Goal: Transaction & Acquisition: Purchase product/service

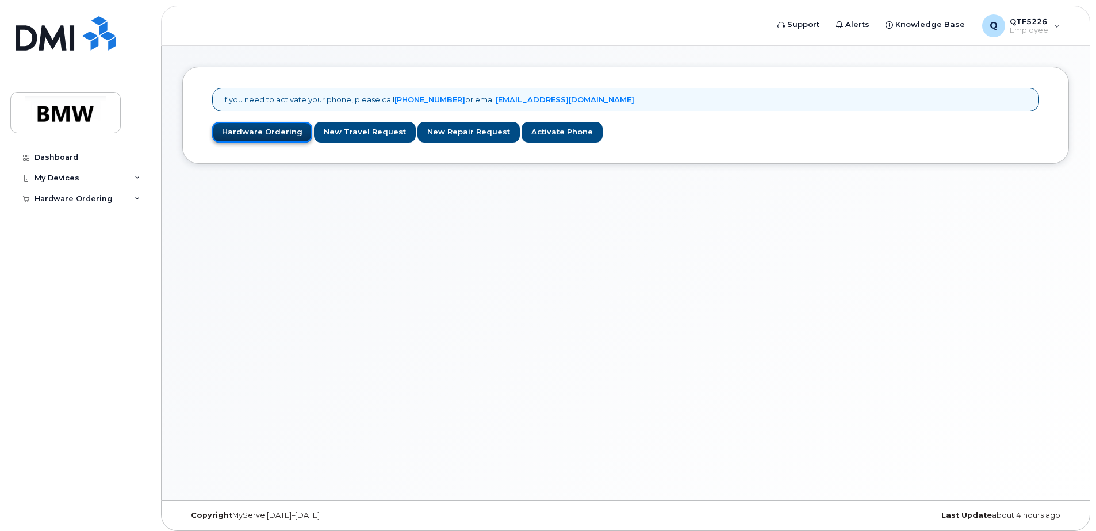
click at [266, 129] on link "Hardware Ordering" at bounding box center [262, 132] width 100 height 21
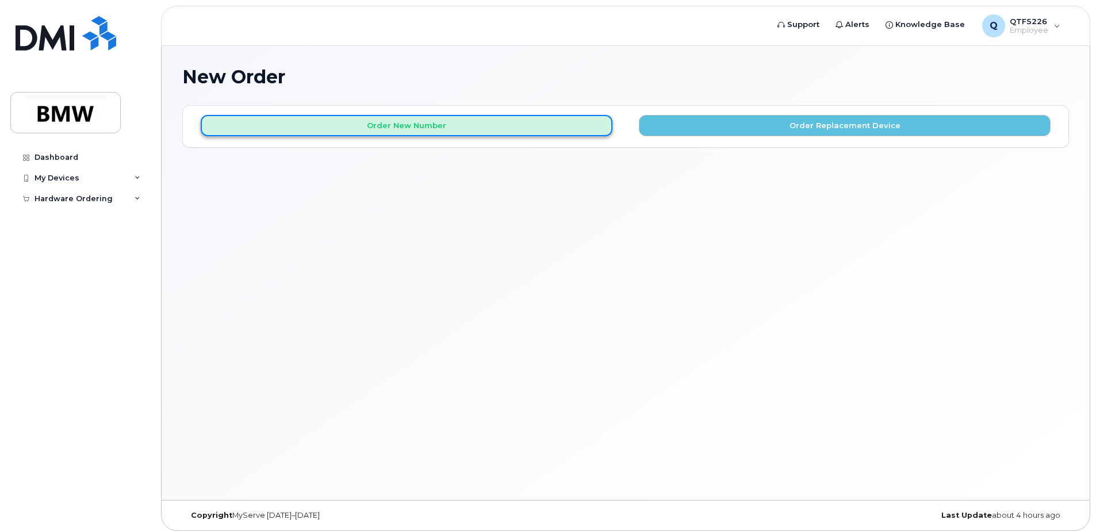
click at [503, 124] on button "Order New Number" at bounding box center [407, 125] width 412 height 21
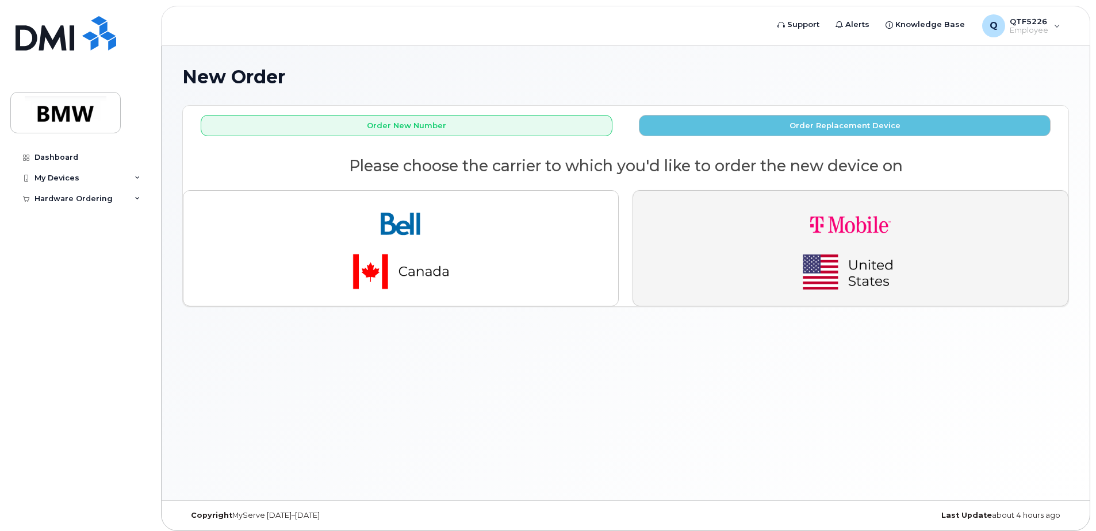
click at [816, 261] on img "button" at bounding box center [850, 248] width 161 height 97
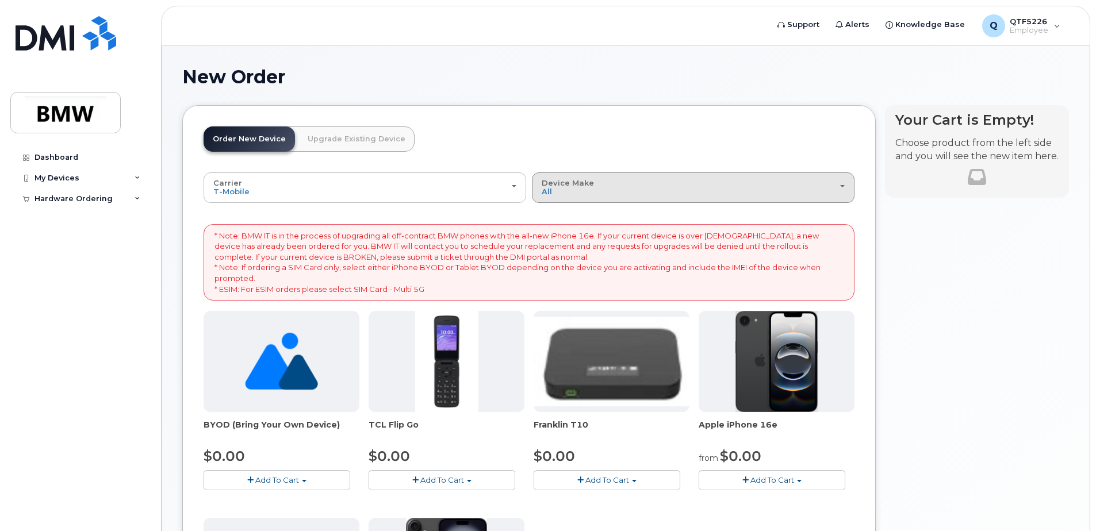
click at [841, 183] on div "Device Make All Cell Phone iPhone Modem" at bounding box center [693, 188] width 303 height 18
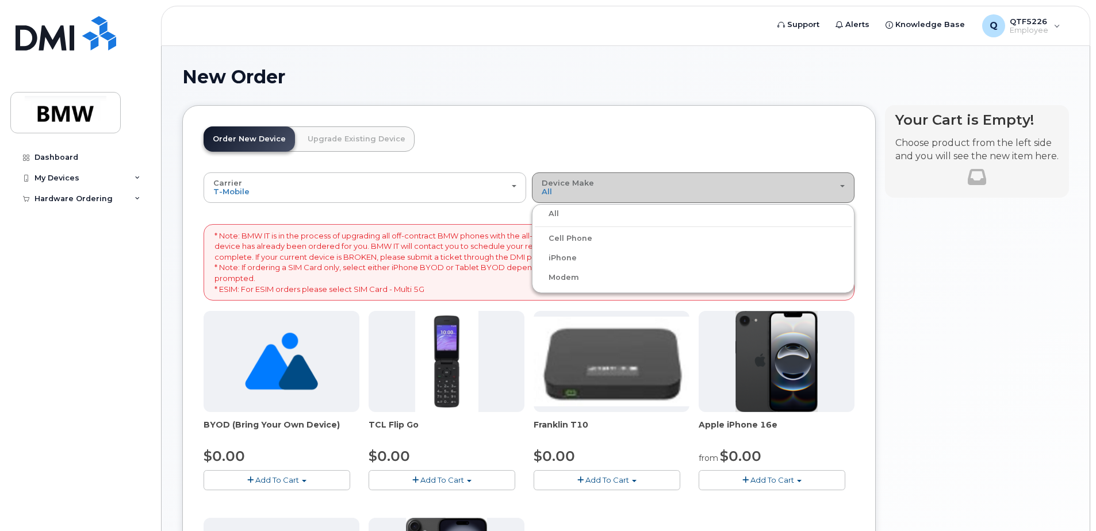
click at [841, 183] on div "Device Make All Cell Phone iPhone Modem" at bounding box center [693, 188] width 303 height 18
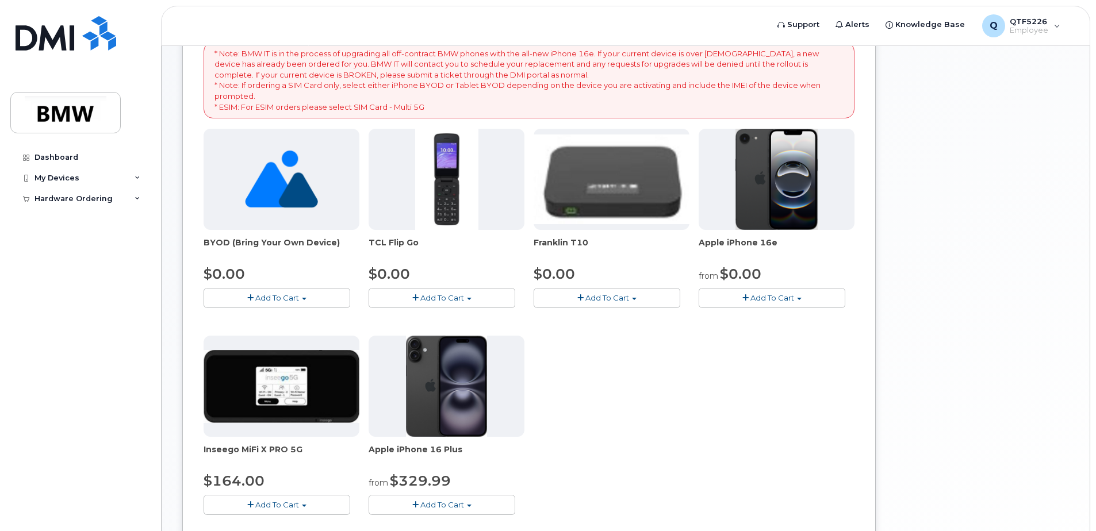
scroll to position [172, 0]
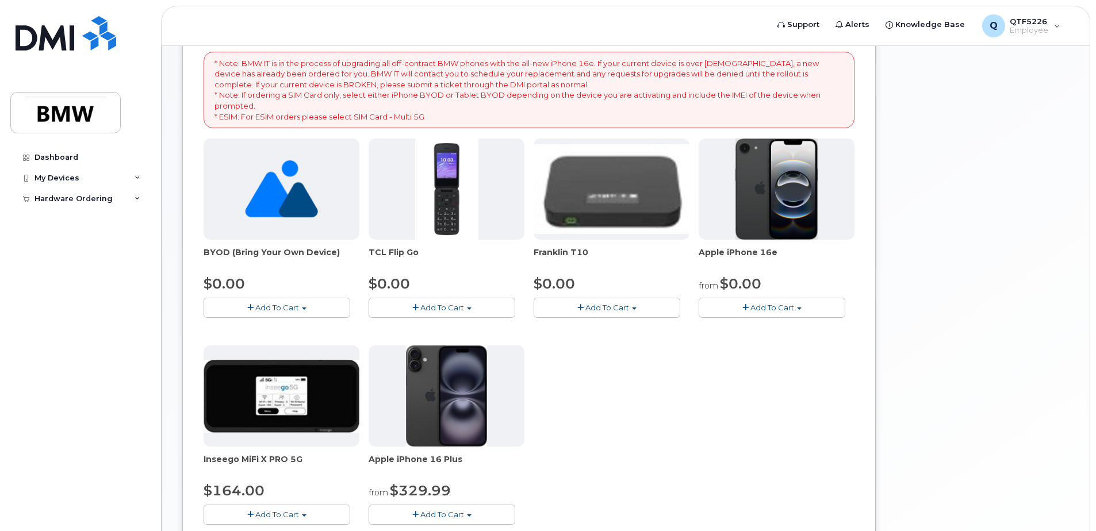
click at [789, 310] on span "Add To Cart" at bounding box center [772, 307] width 44 height 9
click at [783, 309] on span "Add To Cart" at bounding box center [772, 307] width 44 height 9
click at [783, 307] on span "Add To Cart" at bounding box center [772, 307] width 44 height 9
click at [769, 325] on link "$0.00 - 30 Month Activation (128GB)" at bounding box center [784, 329] width 166 height 14
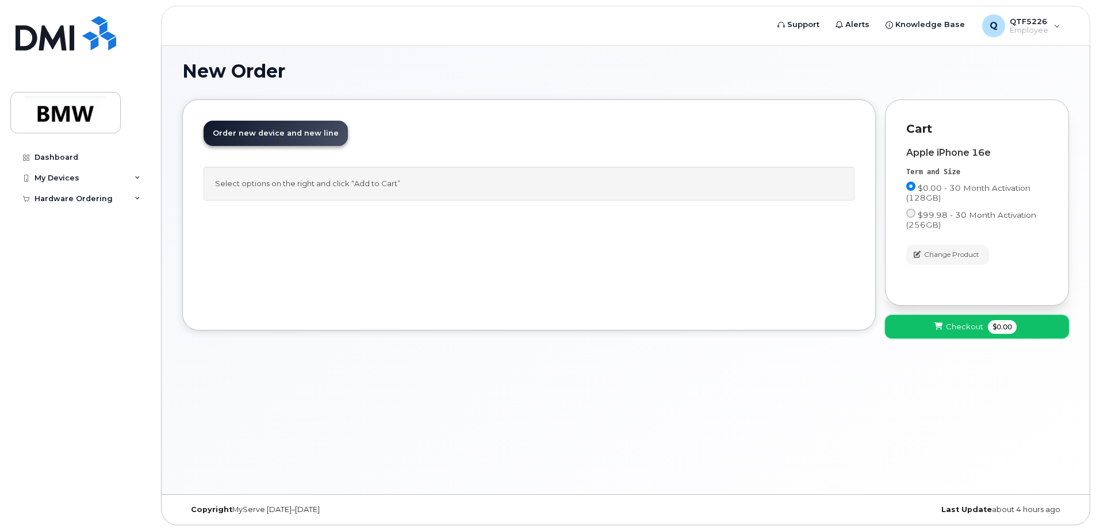
click at [933, 325] on span at bounding box center [938, 326] width 11 height 11
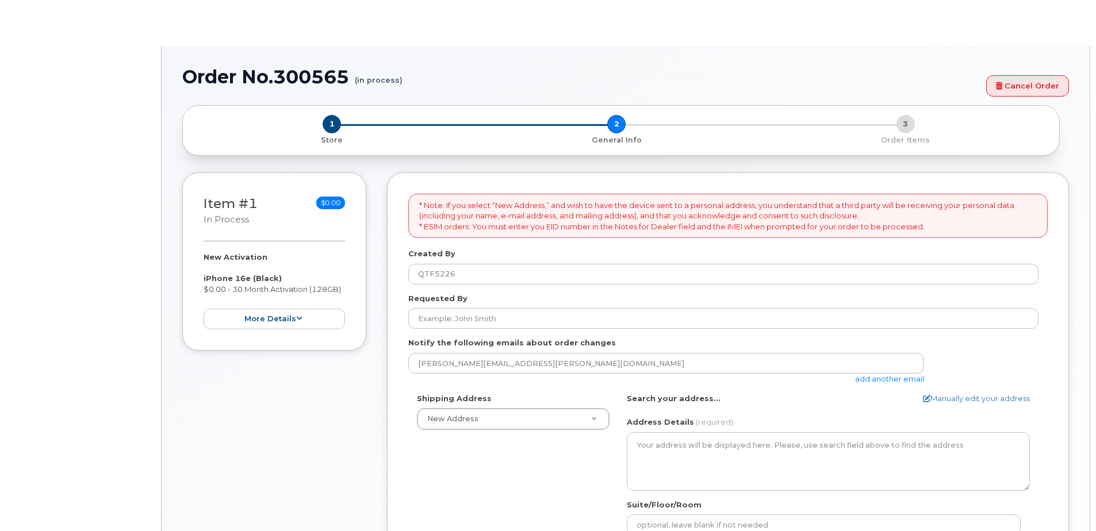
select select
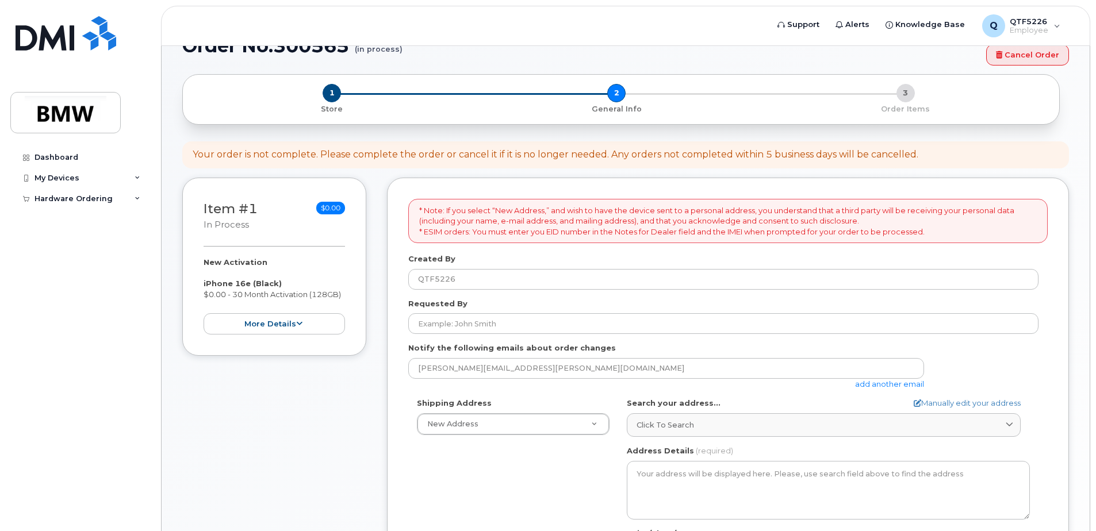
scroll to position [57, 0]
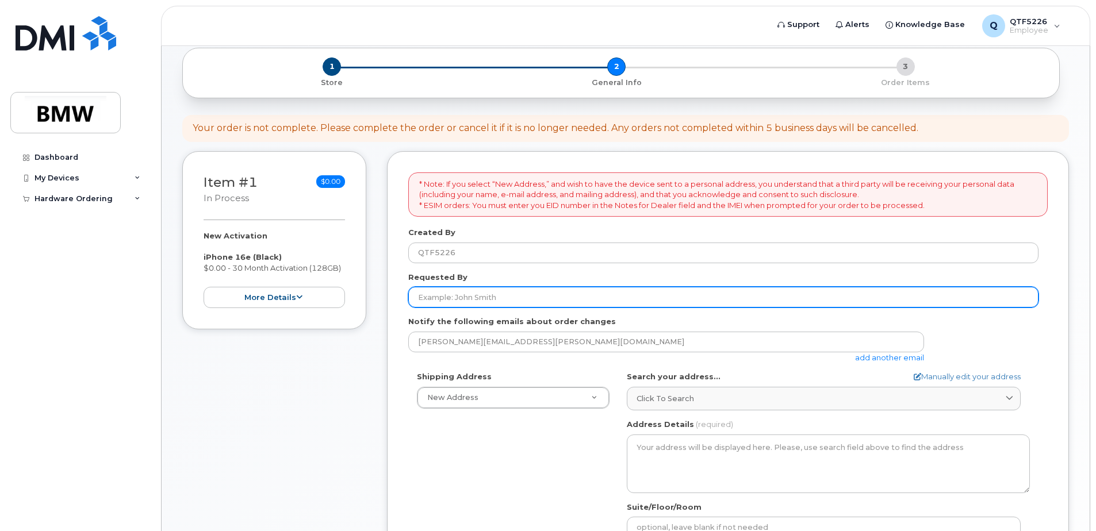
click at [469, 293] on input "Requested By" at bounding box center [723, 297] width 630 height 21
type input "r"
type input "Rick Mannning"
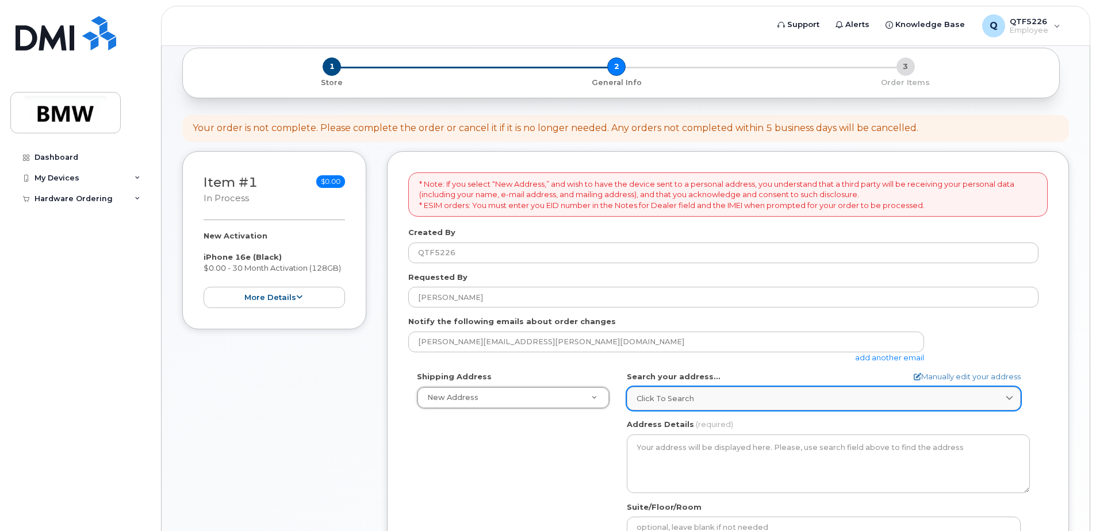
click at [644, 406] on link "Click to search" at bounding box center [824, 399] width 394 height 24
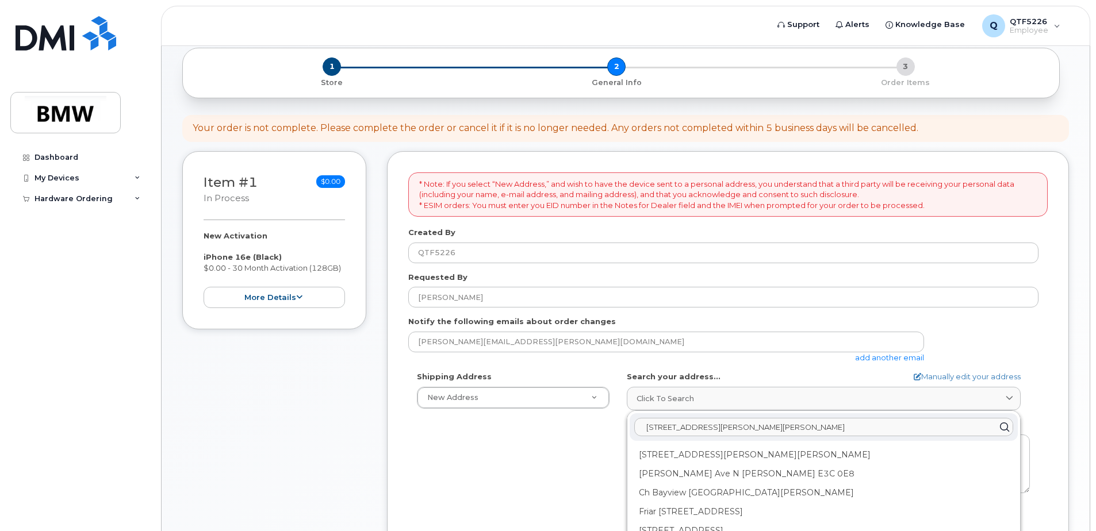
click at [758, 430] on input "4580 Carissa Court Ellenwood Ga 30294" at bounding box center [823, 427] width 379 height 18
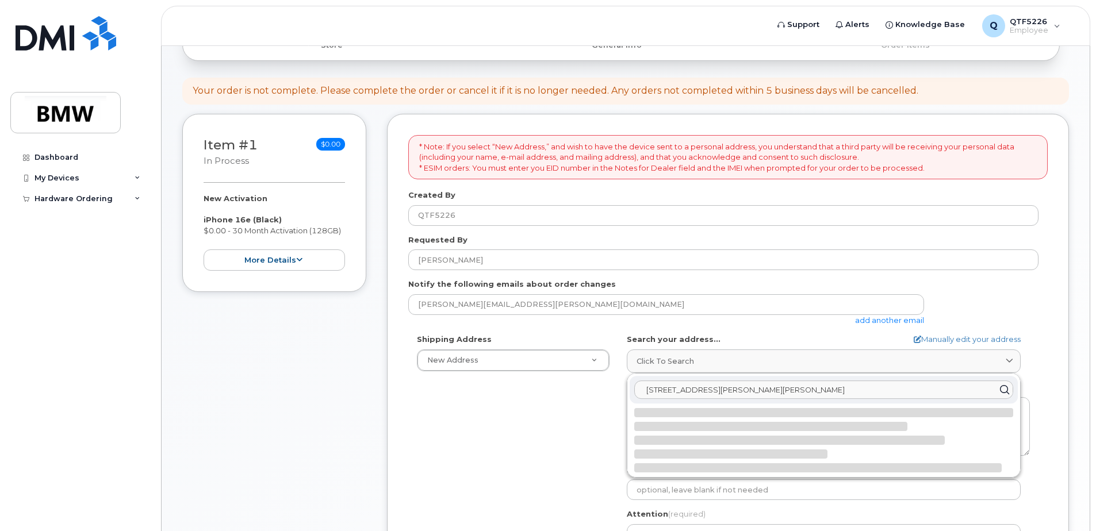
scroll to position [115, 0]
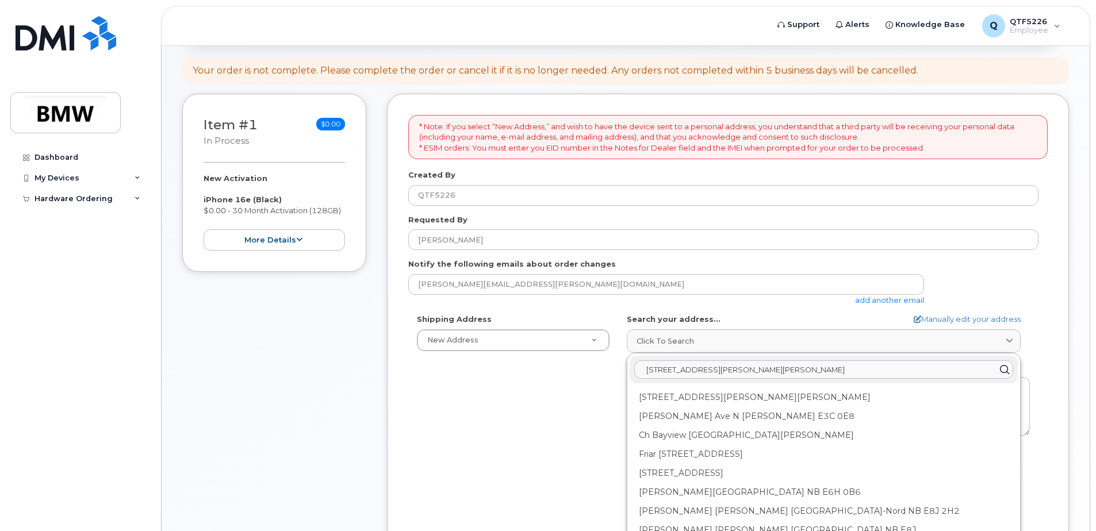
click at [838, 367] on input "4580 Carissa Court Ellenwood, Ga 30294" at bounding box center [823, 369] width 379 height 18
type input "4580 Carissa Court Ellenwood, Ga 30294"
click at [997, 369] on icon at bounding box center [1004, 370] width 17 height 17
click at [999, 366] on icon at bounding box center [1004, 370] width 17 height 17
click at [1001, 365] on icon at bounding box center [1004, 370] width 17 height 17
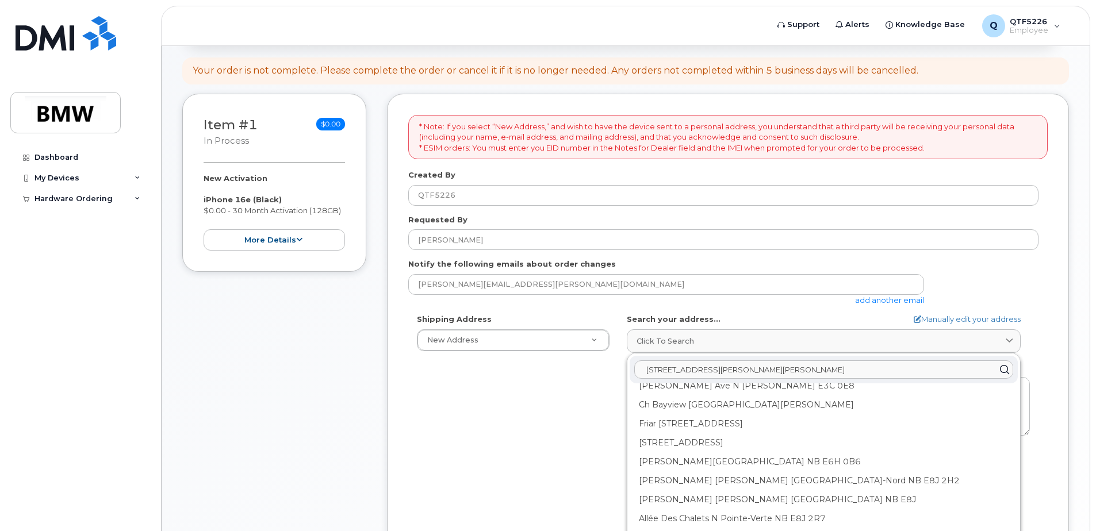
scroll to position [0, 0]
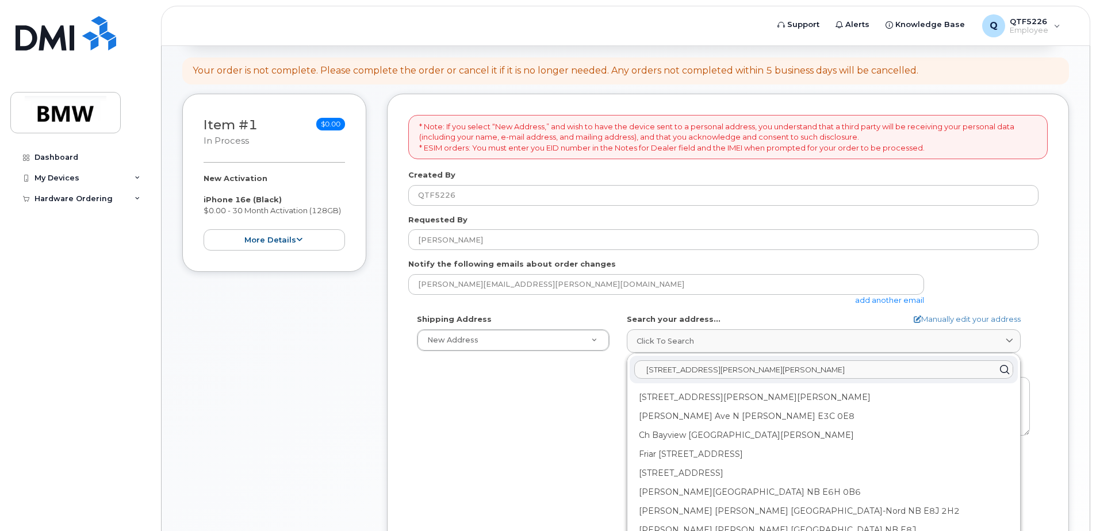
click at [847, 368] on input "4580 Carissa Court Ellenwood, Ga 30294" at bounding box center [823, 369] width 379 height 18
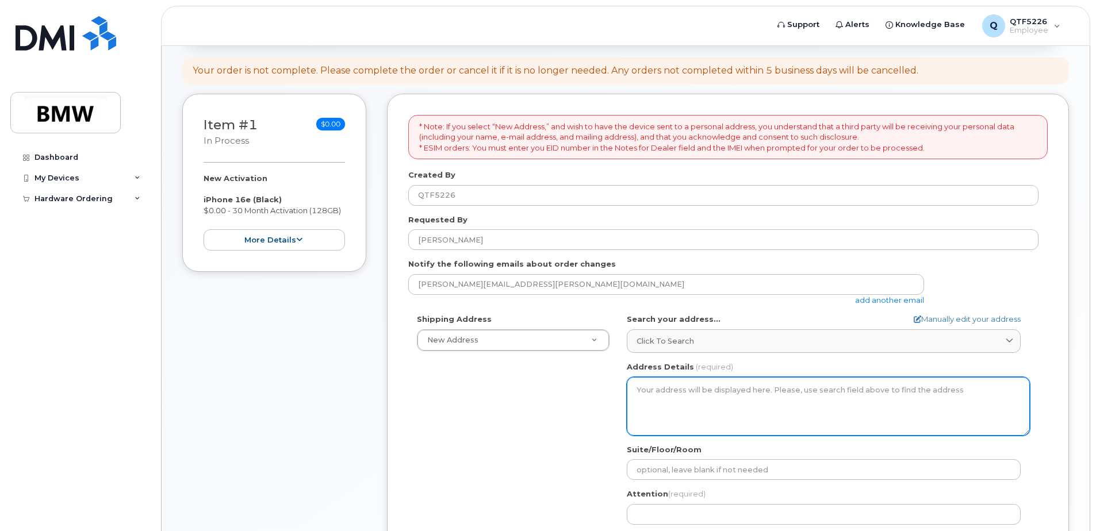
click at [676, 392] on textarea "Address Details" at bounding box center [828, 406] width 403 height 59
drag, startPoint x: 703, startPoint y: 402, endPoint x: 693, endPoint y: 406, distance: 10.8
click at [702, 402] on textarea "Address Details" at bounding box center [828, 406] width 403 height 59
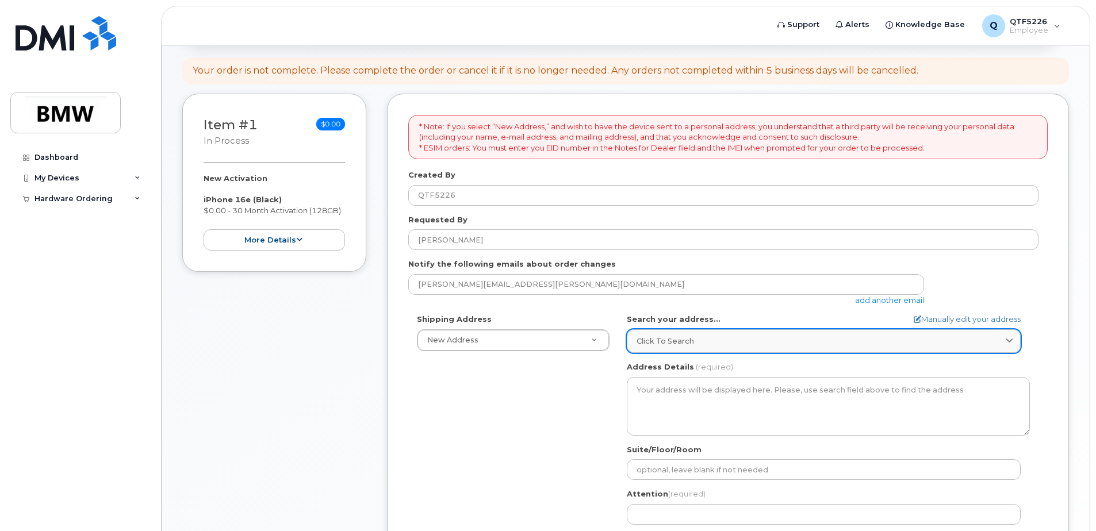
click at [663, 343] on span "Click to search" at bounding box center [664, 341] width 57 height 11
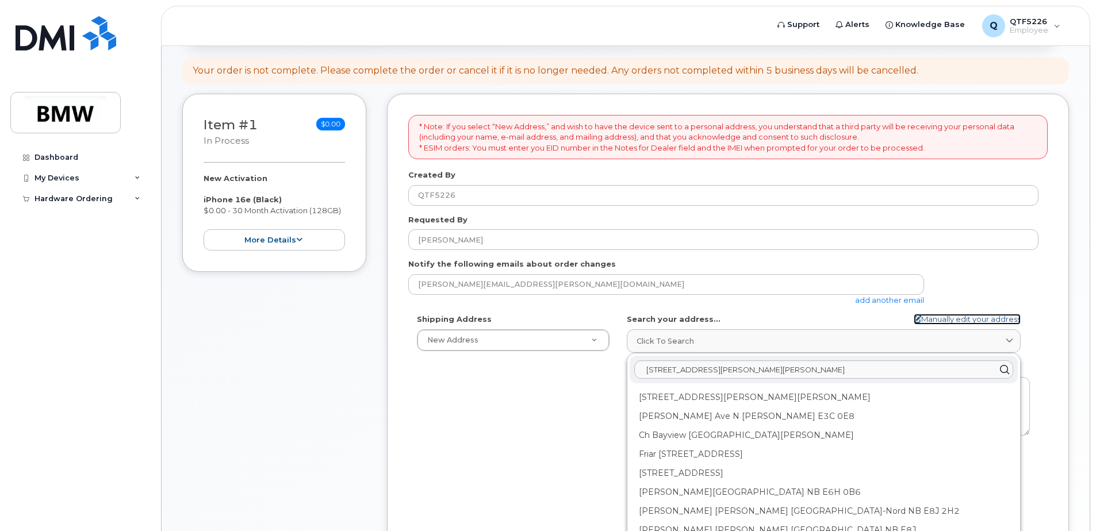
click at [922, 317] on link "Manually edit your address" at bounding box center [967, 319] width 107 height 11
select select
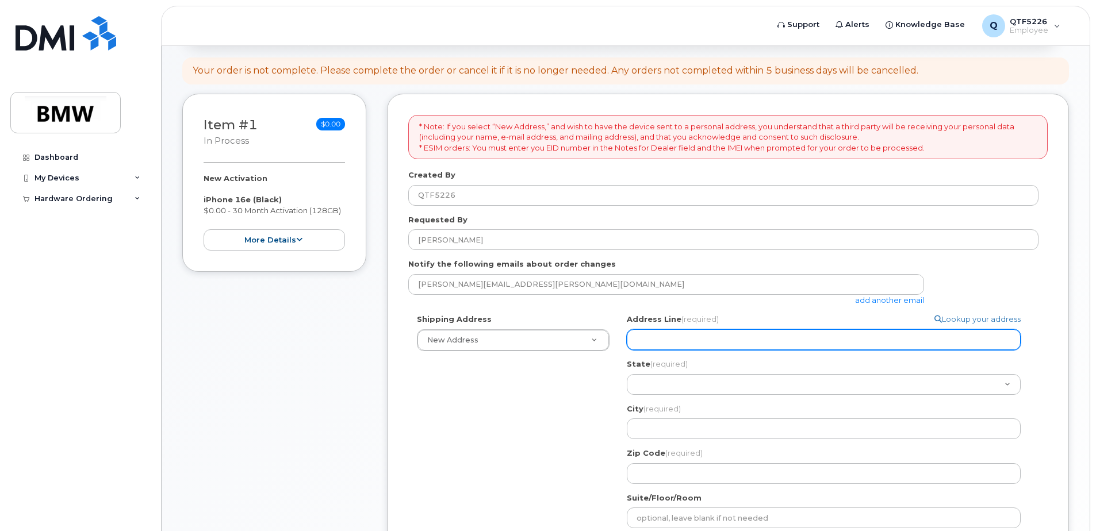
click at [651, 336] on input "Address Line (required)" at bounding box center [824, 339] width 394 height 21
select select
type input "4"
select select
type input "45"
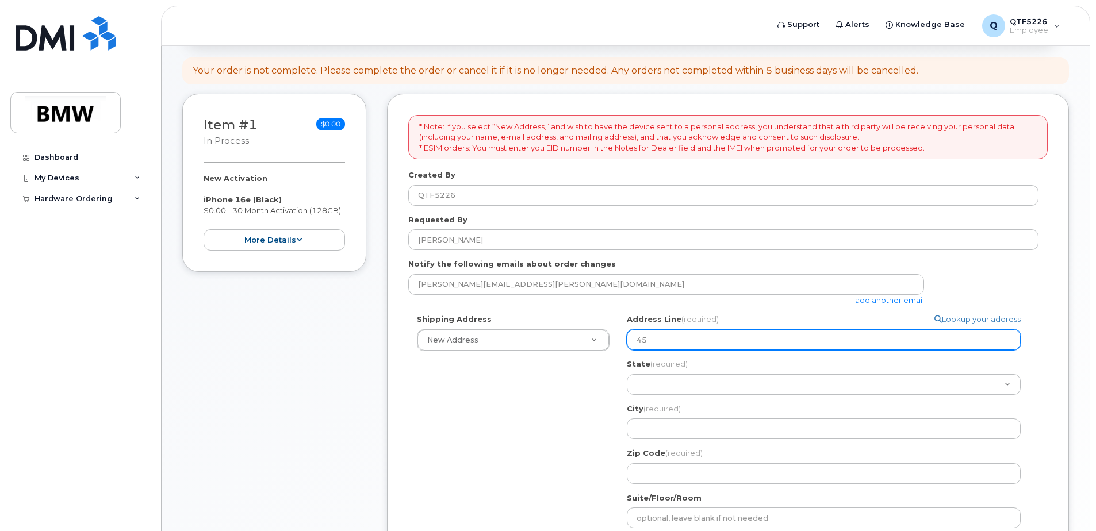
select select
type input "458"
select select
type input "4580"
select select
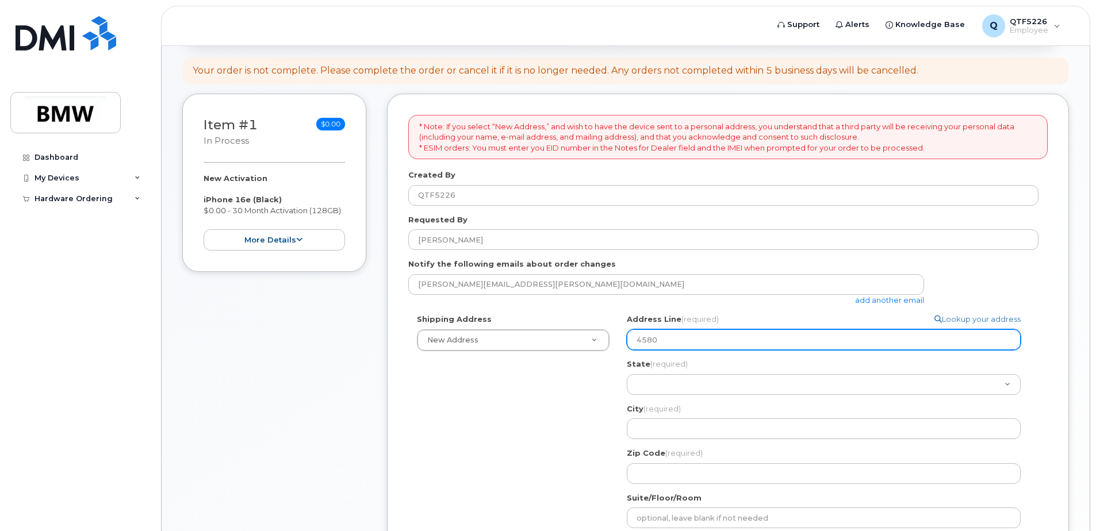
type input "4580 C"
select select
type input "4580"
select select
type input "4580 C"
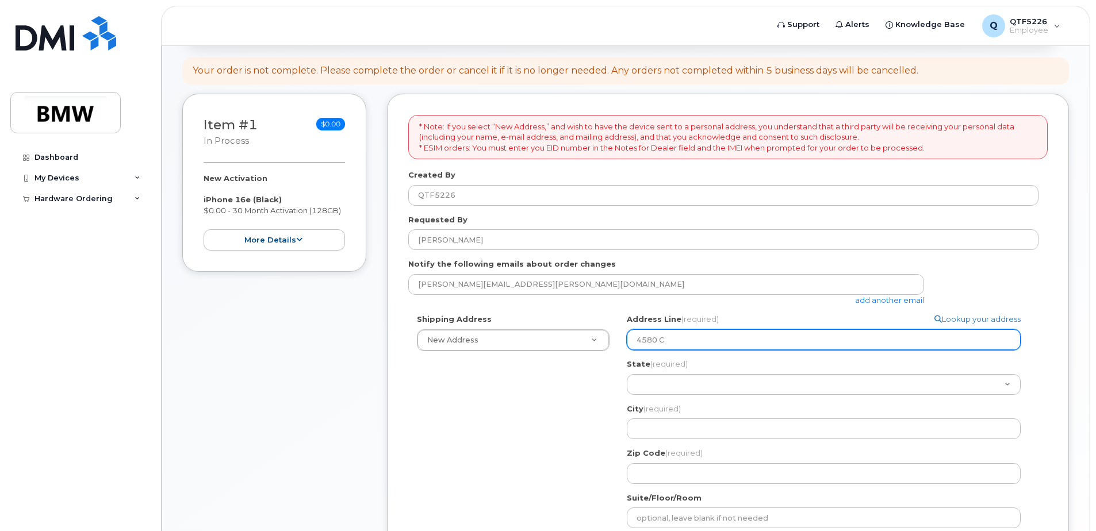
select select
type input "4580 Ca"
select select
type input "4580 Car"
select select
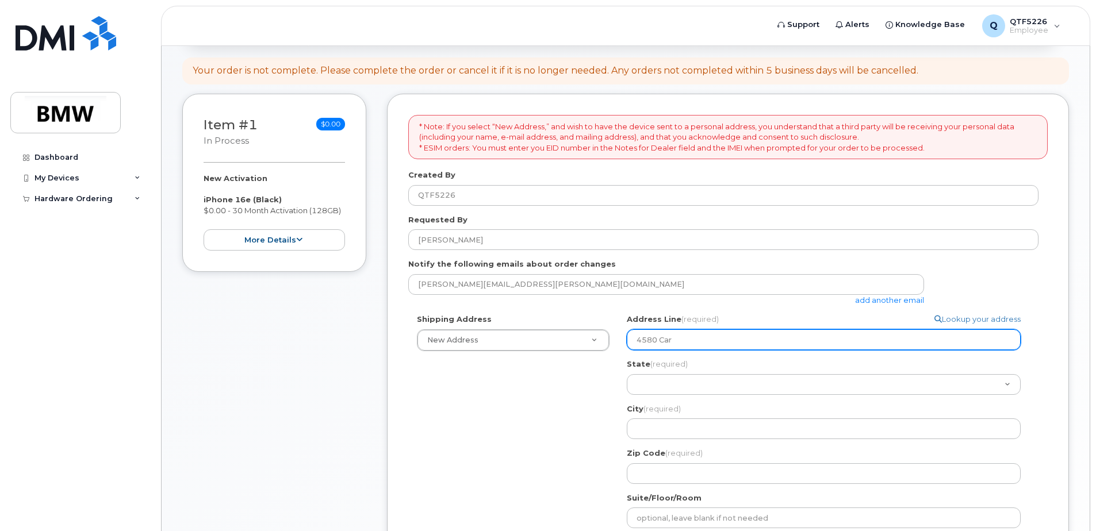
type input "4580 Cari"
select select
type input "4580 Caris"
select select
type input "4580 Cariss"
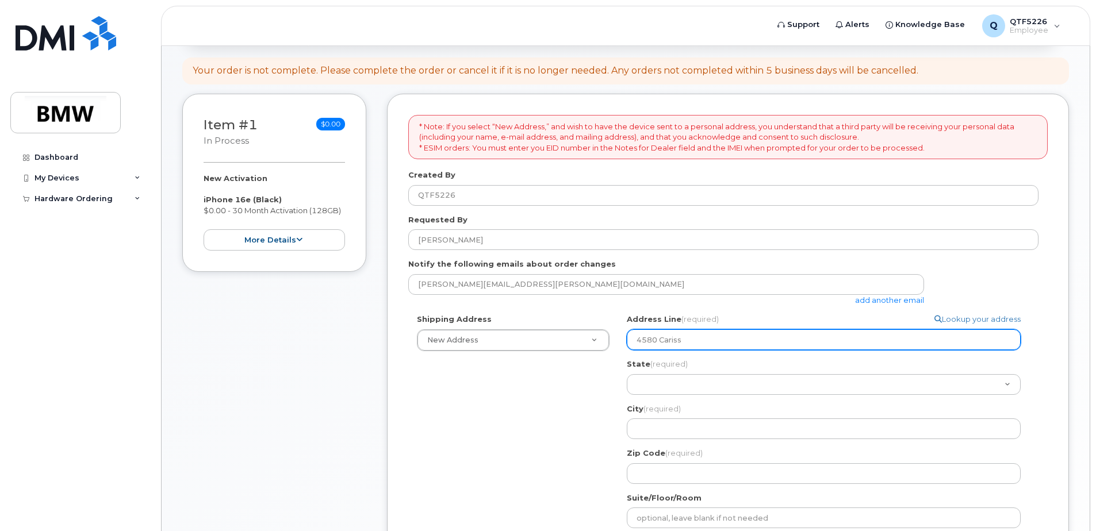
select select
type input "4580 Carissa"
select select
type input "4580 Carissa C"
select select
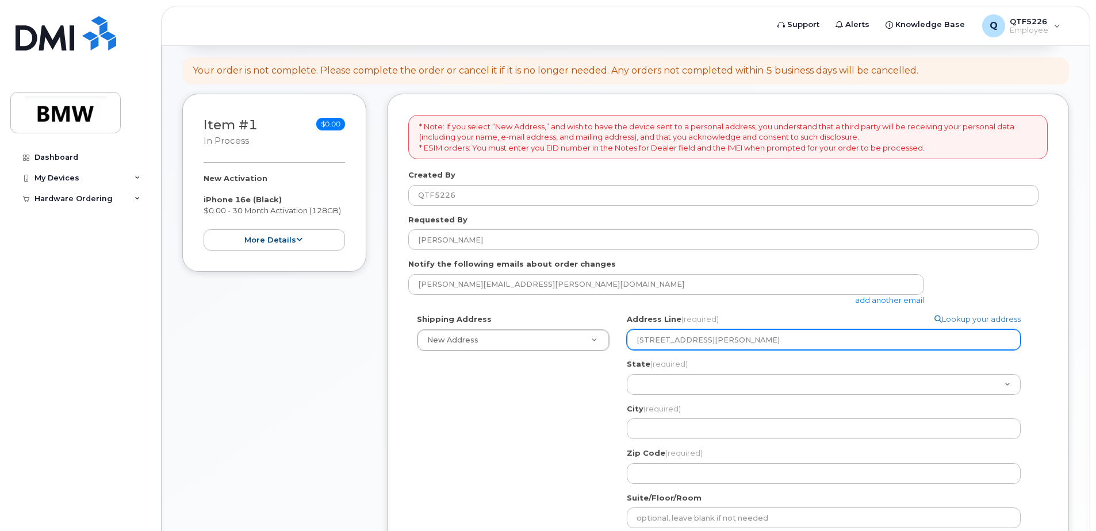
type input "4580 Carissa Ct"
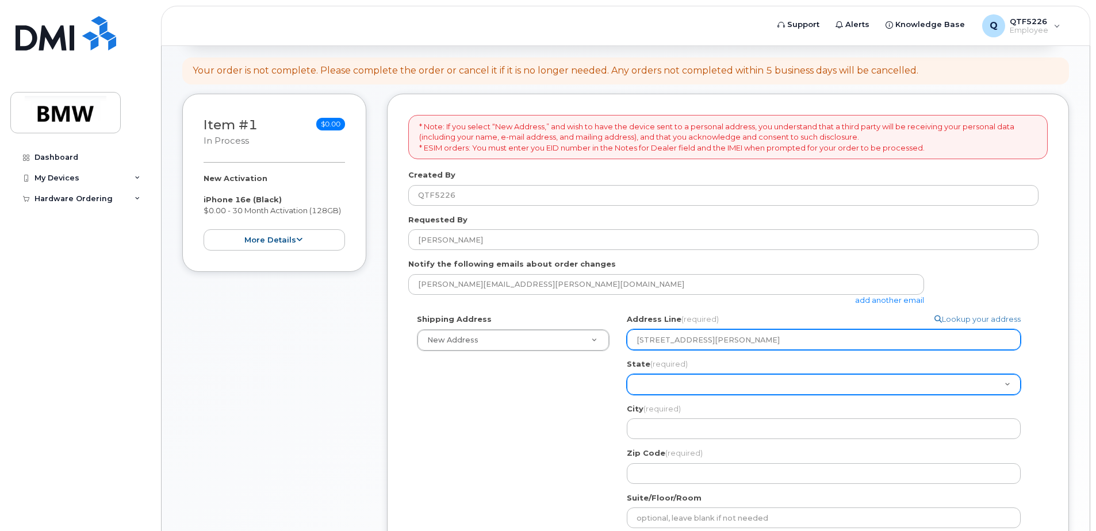
select select "GA"
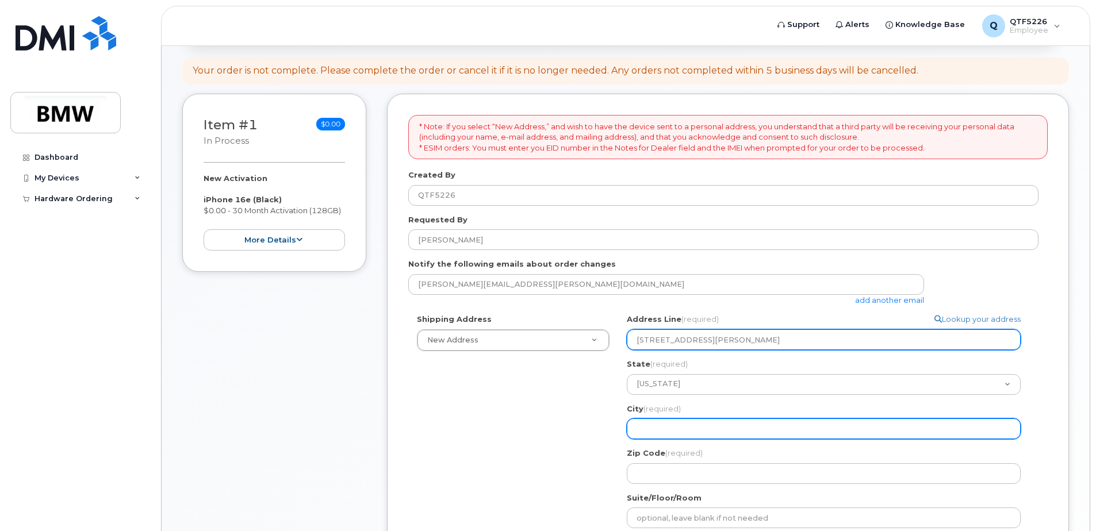
select select
type input "e"
select select
type input "eL"
select select
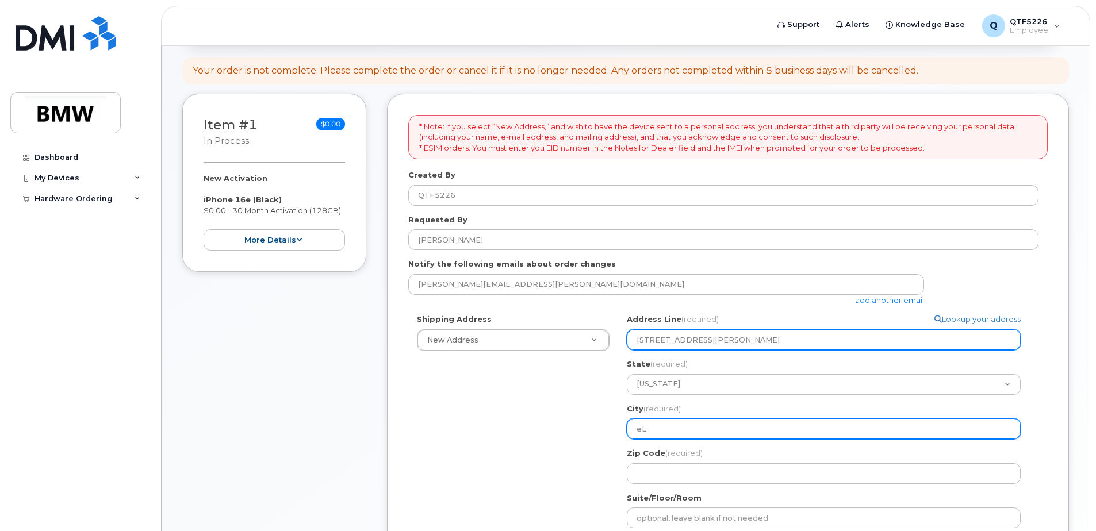
type input "e"
select select
type input "E"
select select
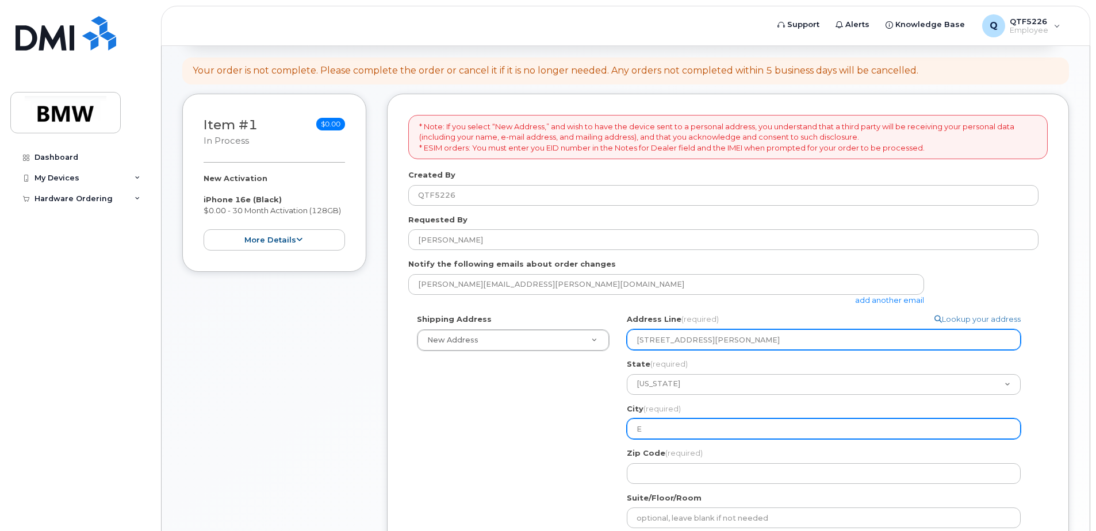
type input "EL"
select select
type input "E"
select select
type input "El"
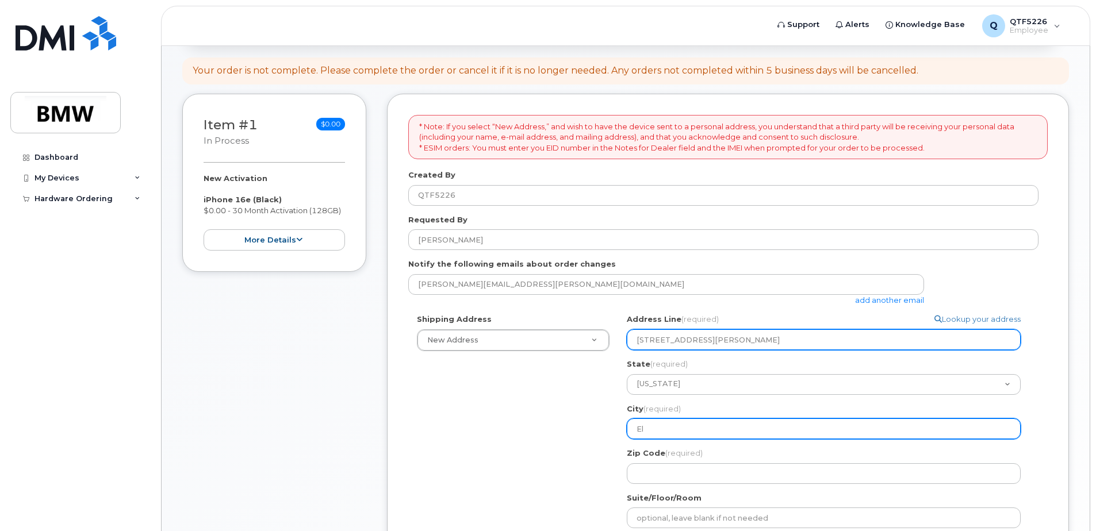
select select
type input "Ell"
select select
type input "Elle"
select select
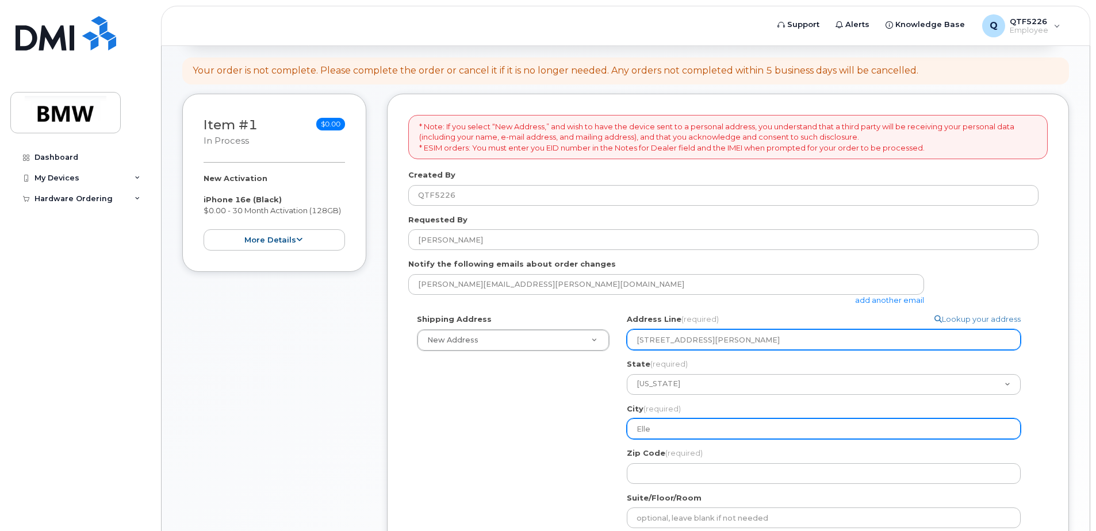
type input "Ellen"
select select
type input "Ellenw"
select select
type input "Ellenwo"
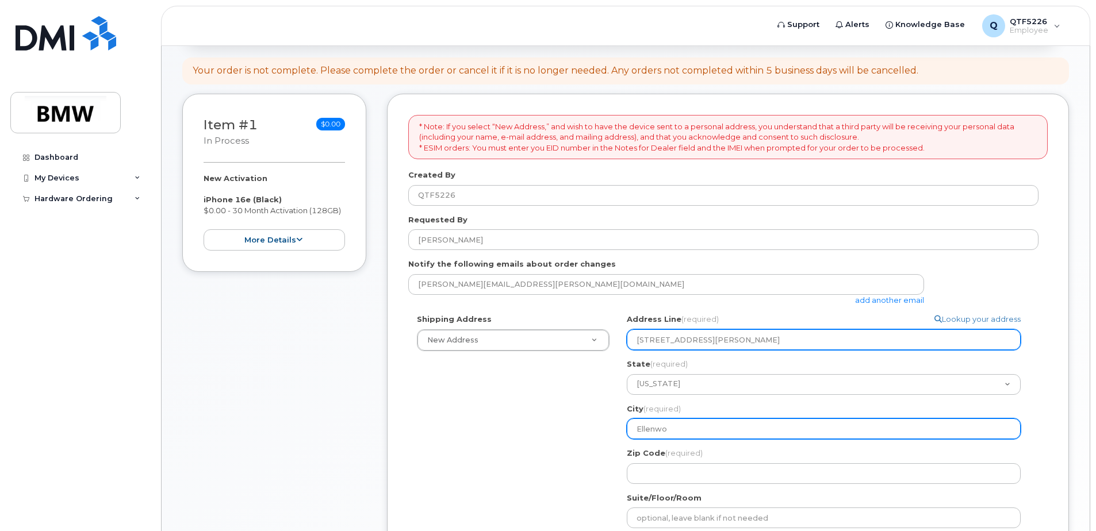
select select
type input "Ellenwoo"
select select
type input "Ellenwood"
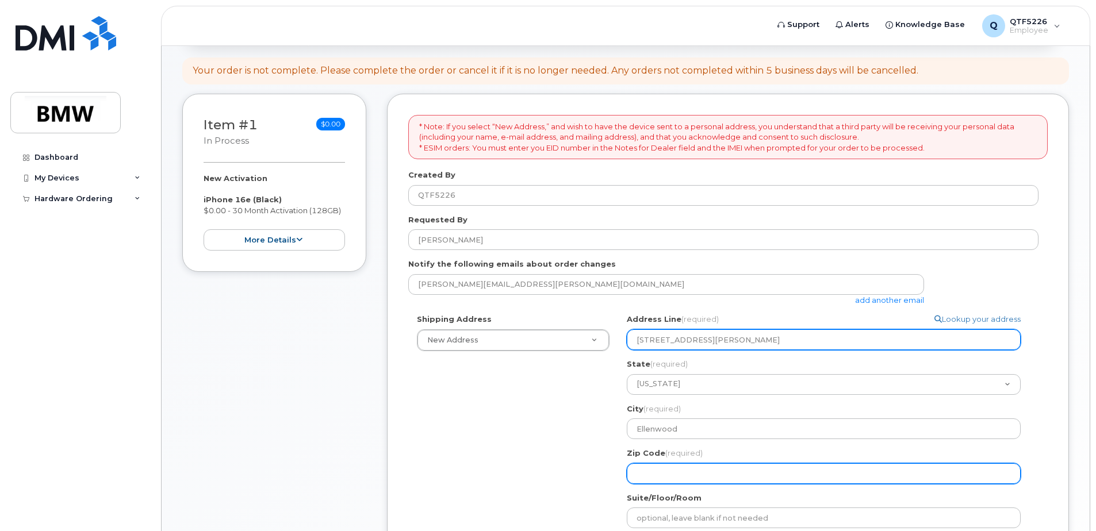
select select
type input "3"
select select
type input "30"
select select
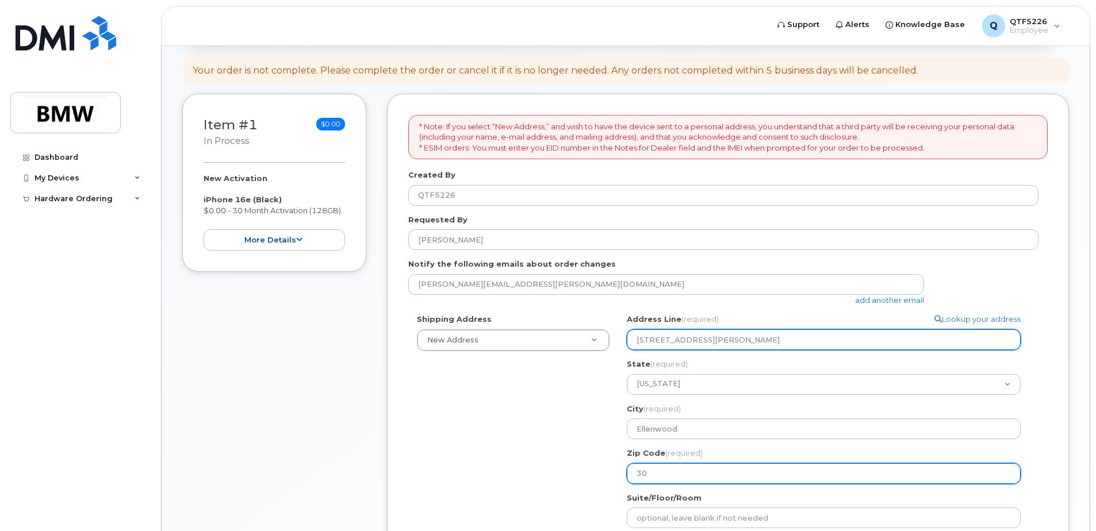
type input "302"
select select
type input "3029"
select select
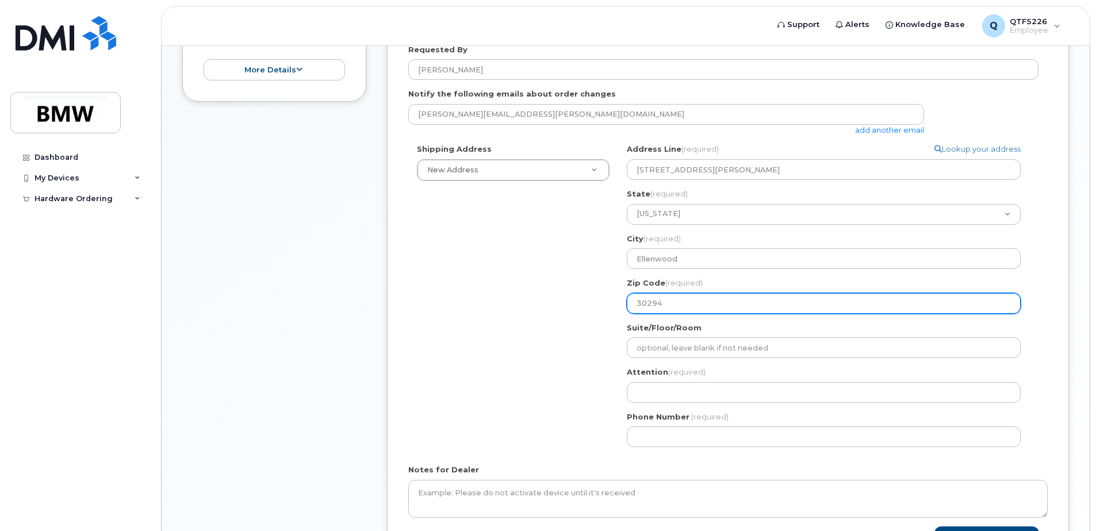
scroll to position [287, 0]
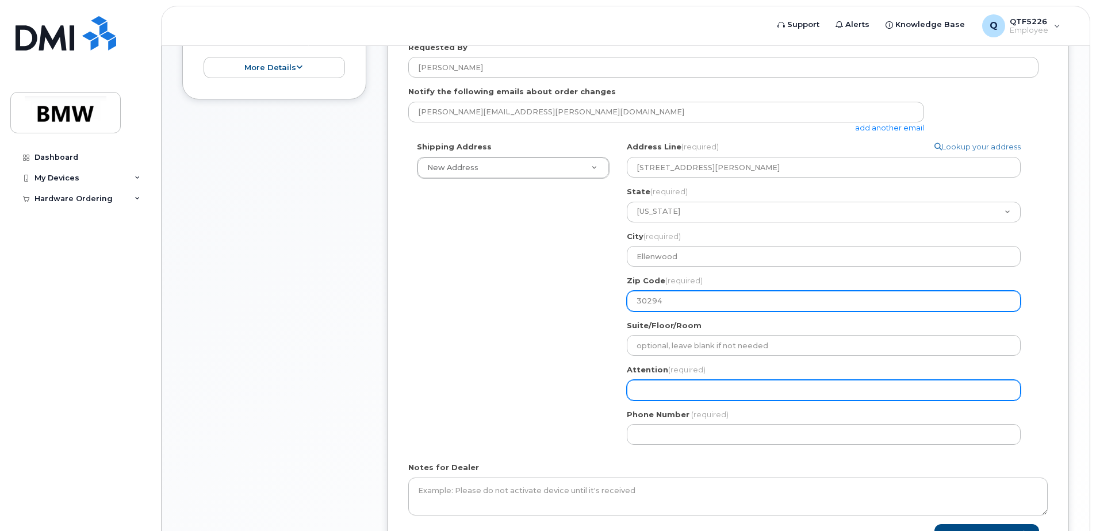
type input "30294"
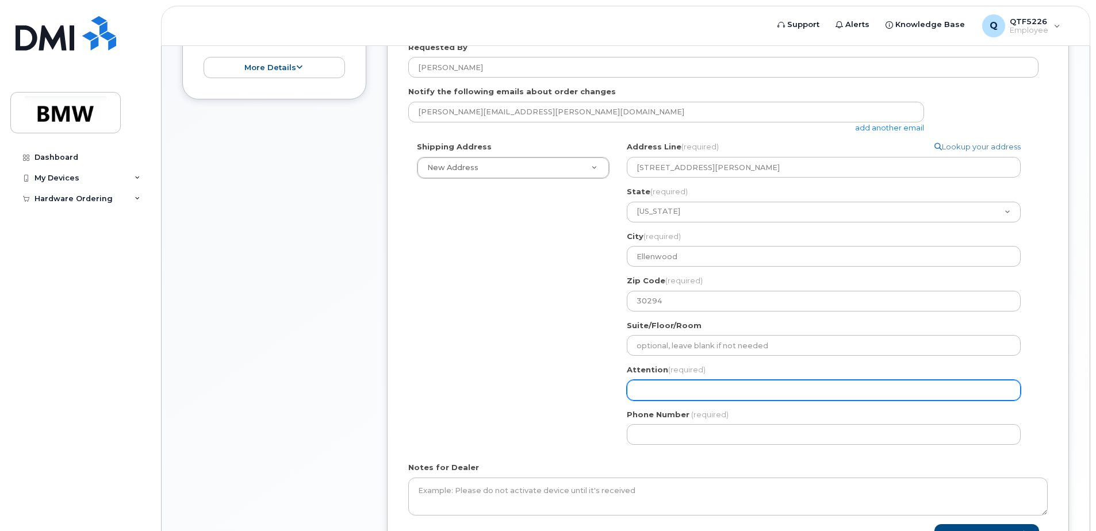
click at [650, 383] on input "Attention (required)" at bounding box center [824, 390] width 394 height 21
select select
type input "R"
select select
type input "Ri"
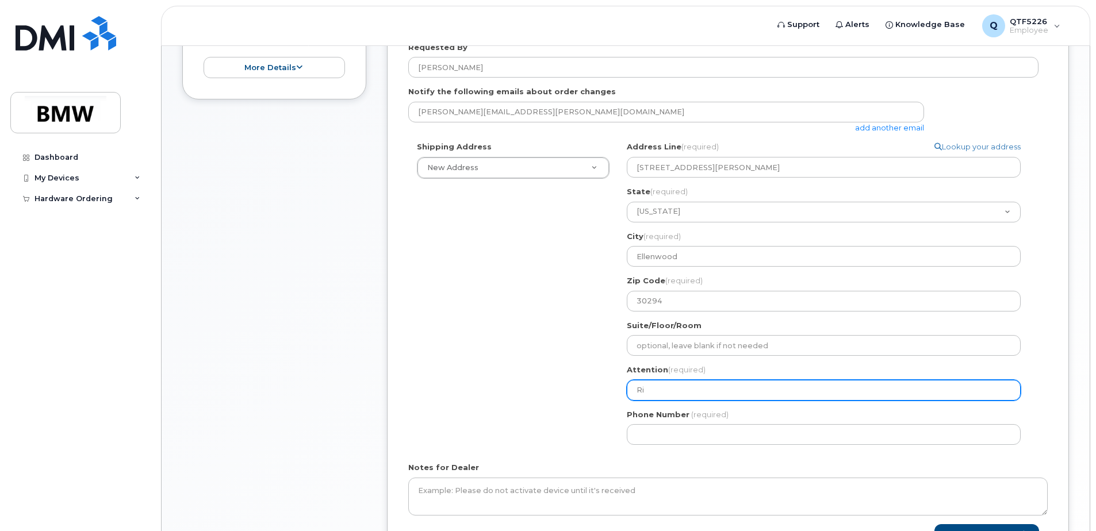
select select
type input "Ric"
select select
type input "[PERSON_NAME]"
select select
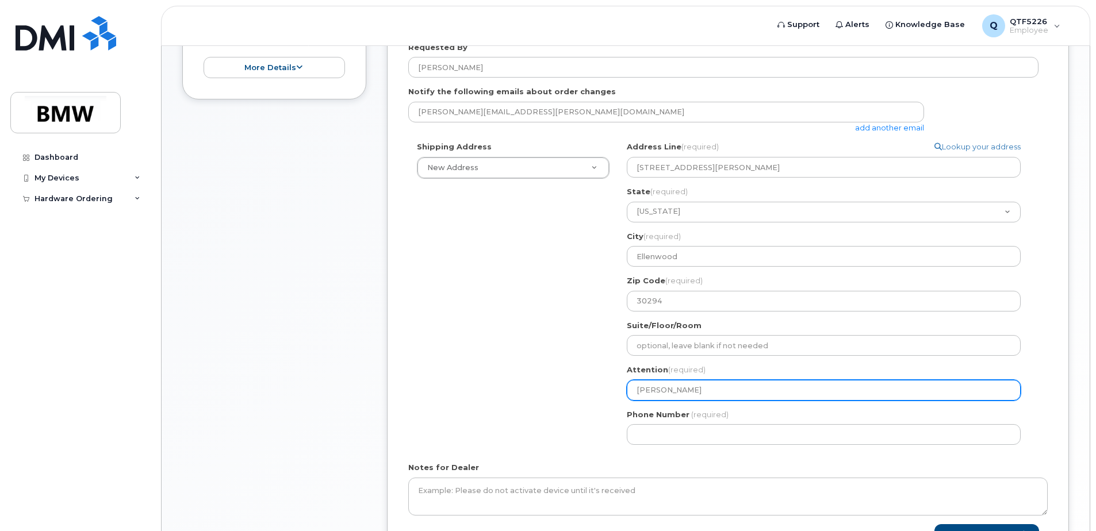
type input "[PERSON_NAME]"
select select
type input "[PERSON_NAME]"
select select
type input "[PERSON_NAME]"
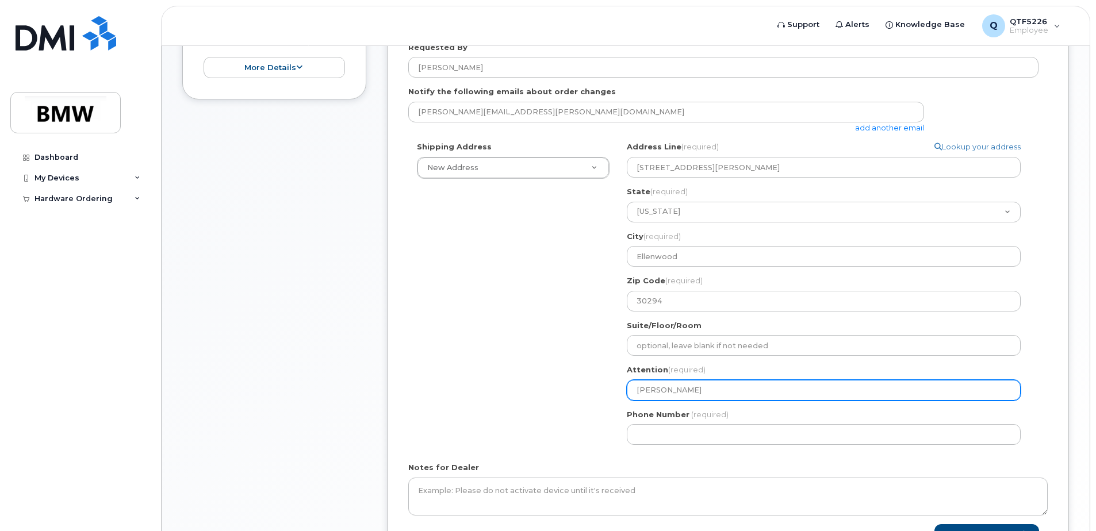
select select
type input "[PERSON_NAME]"
select select
type input "[PERSON_NAME]"
select select
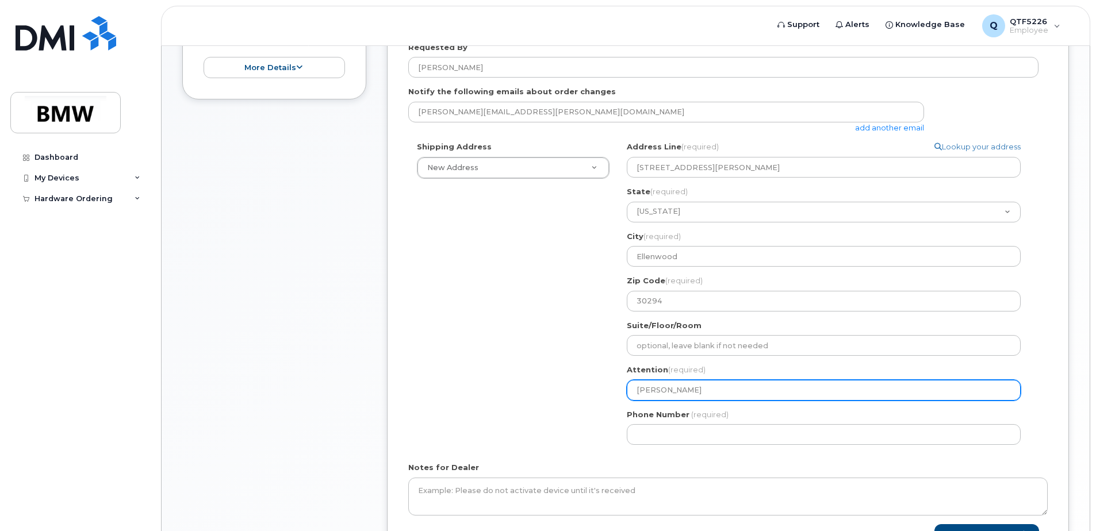
type input "[PERSON_NAME]"
select select
type input "[PERSON_NAME]"
select select
type input "[PERSON_NAME]"
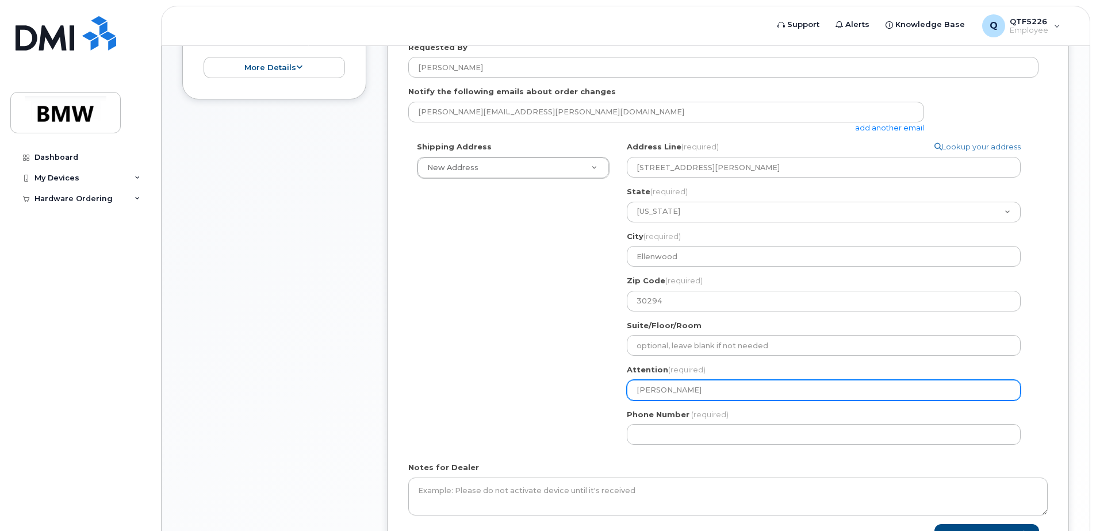
select select
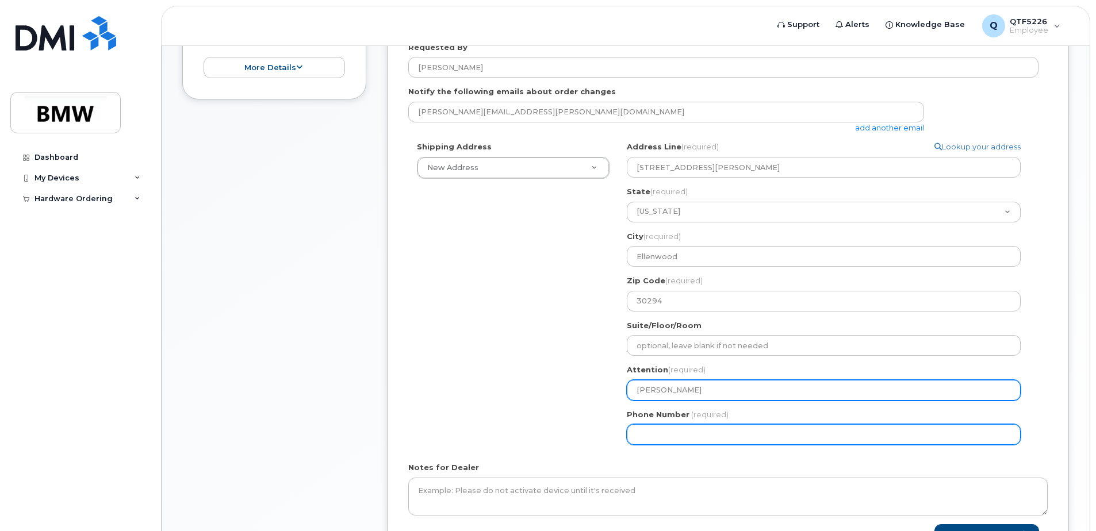
type input "[PERSON_NAME]"
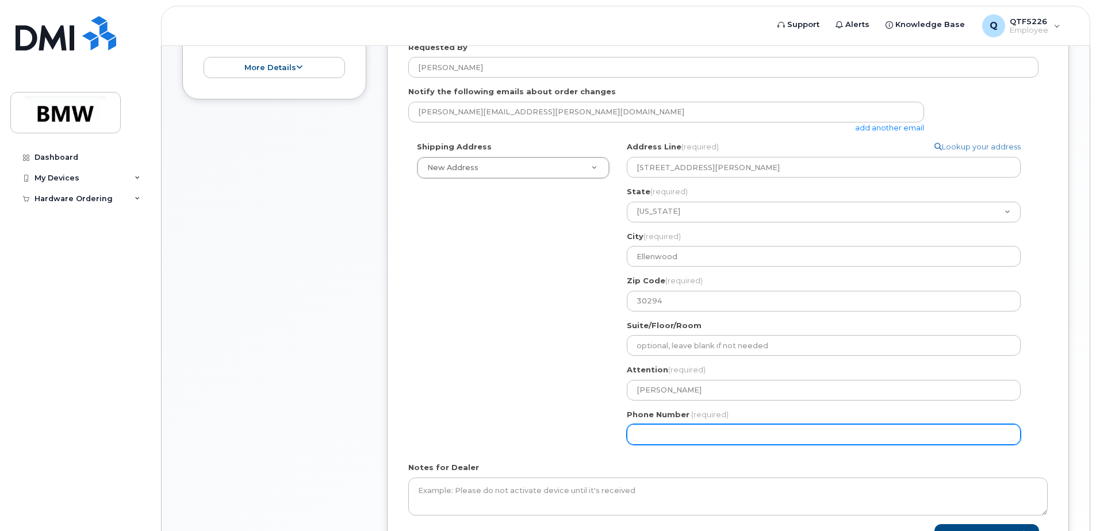
click at [660, 434] on input "Phone Number" at bounding box center [824, 434] width 394 height 21
type input "404808518"
select select
type input "4048085184"
select select
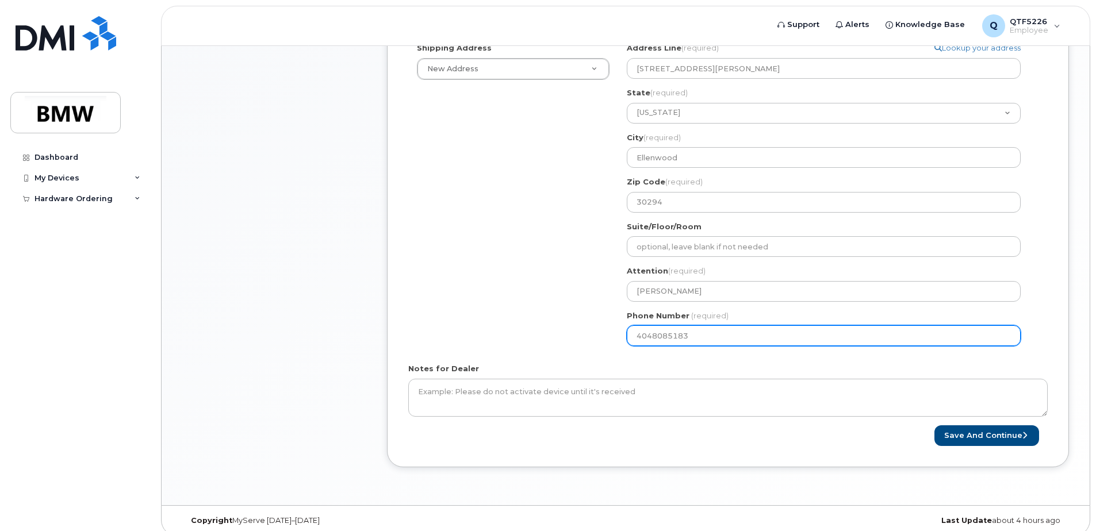
scroll to position [397, 0]
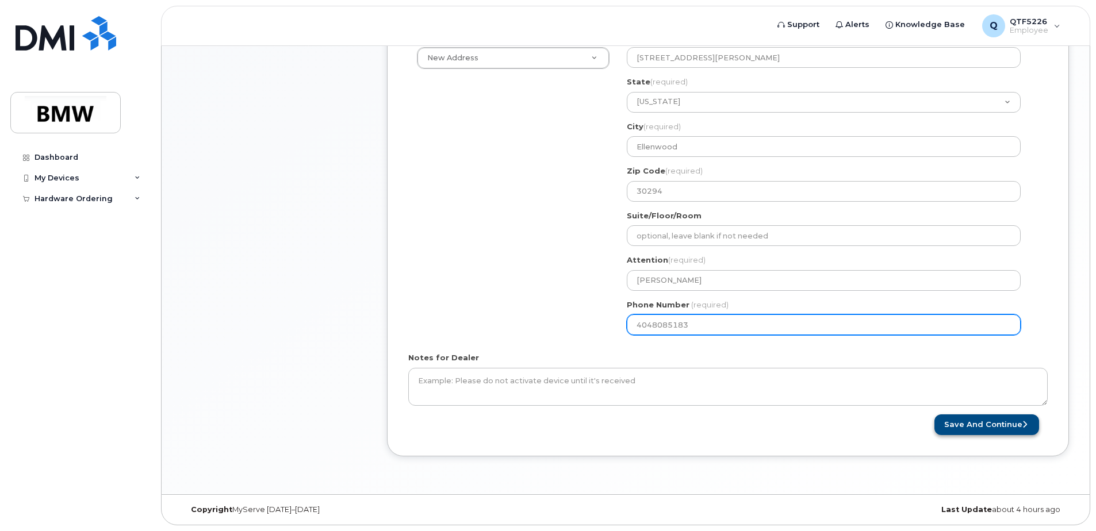
type input "4048085183"
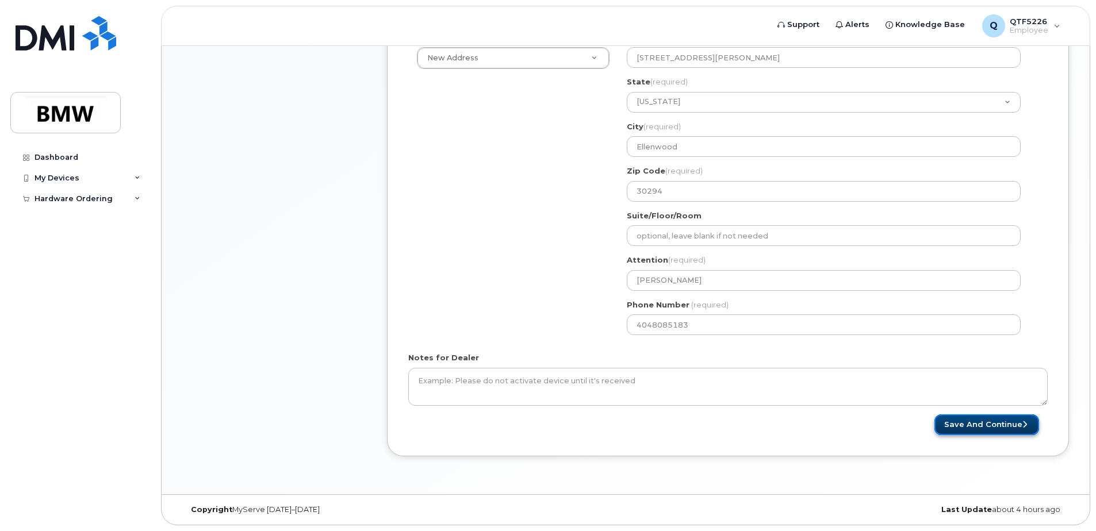
click at [981, 422] on button "Save and Continue" at bounding box center [986, 425] width 105 height 21
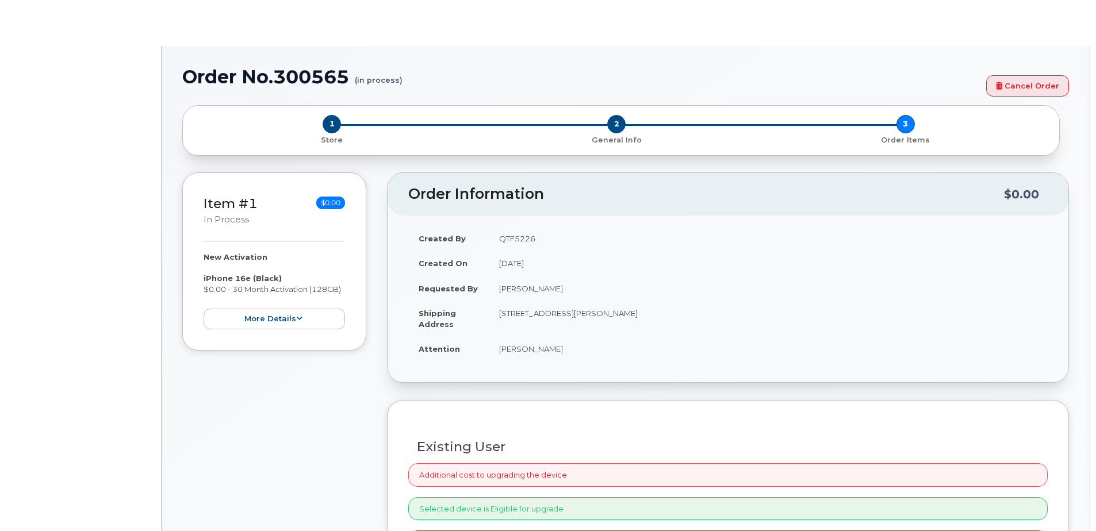
select select "1885307"
radio input "true"
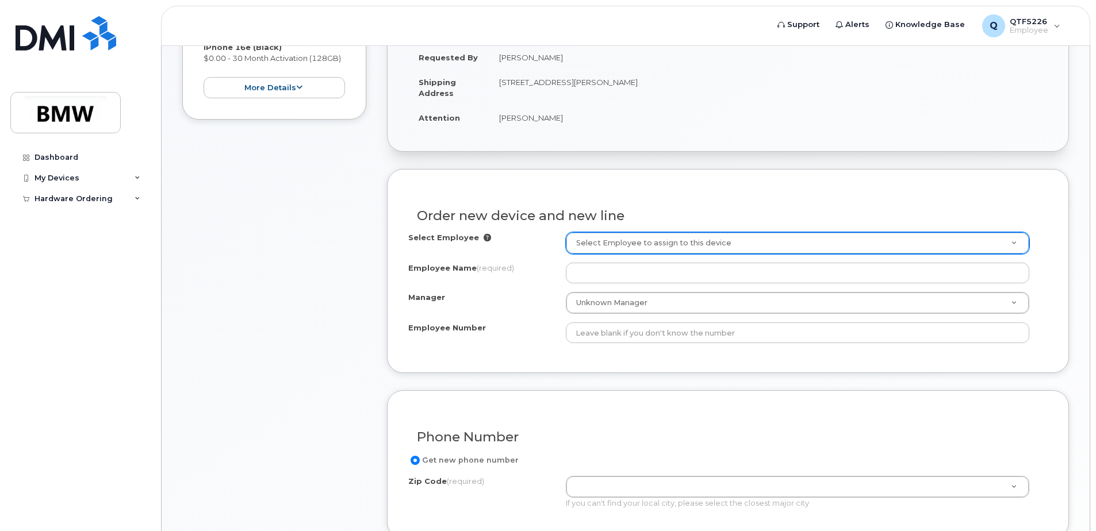
scroll to position [287, 0]
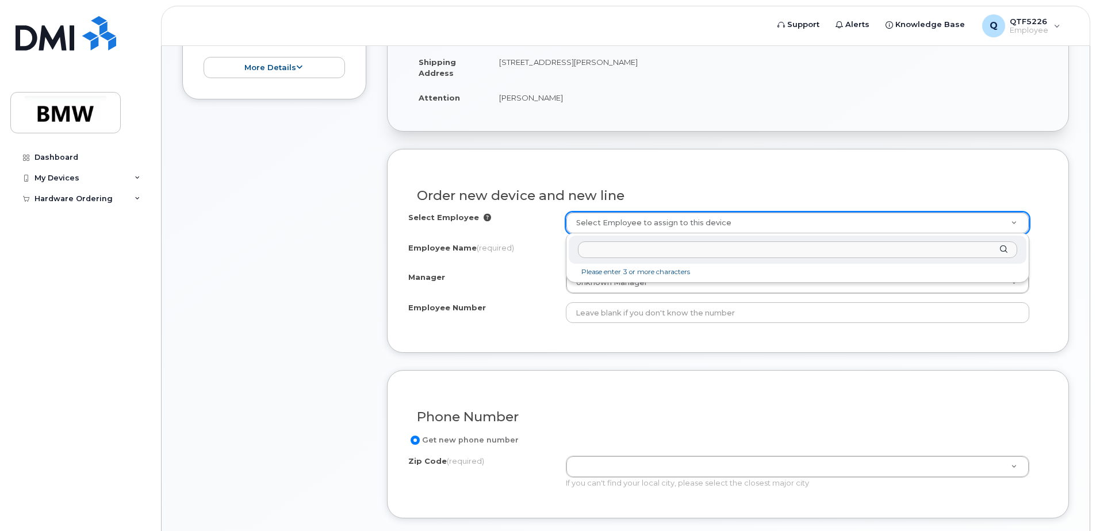
click at [622, 256] on input "text" at bounding box center [797, 249] width 439 height 17
type input "[PERSON_NAME]"
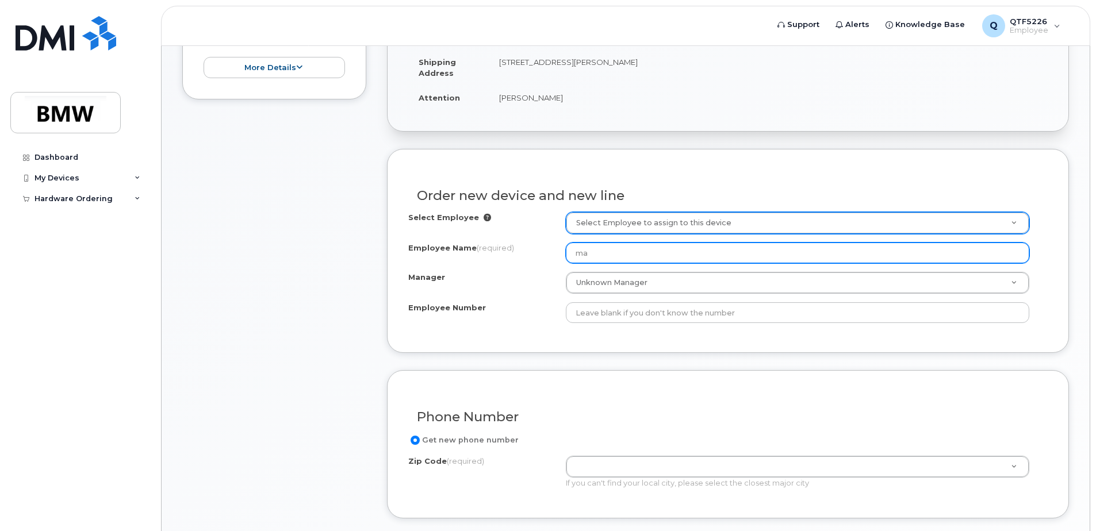
type input "m"
type input "[PERSON_NAME]"
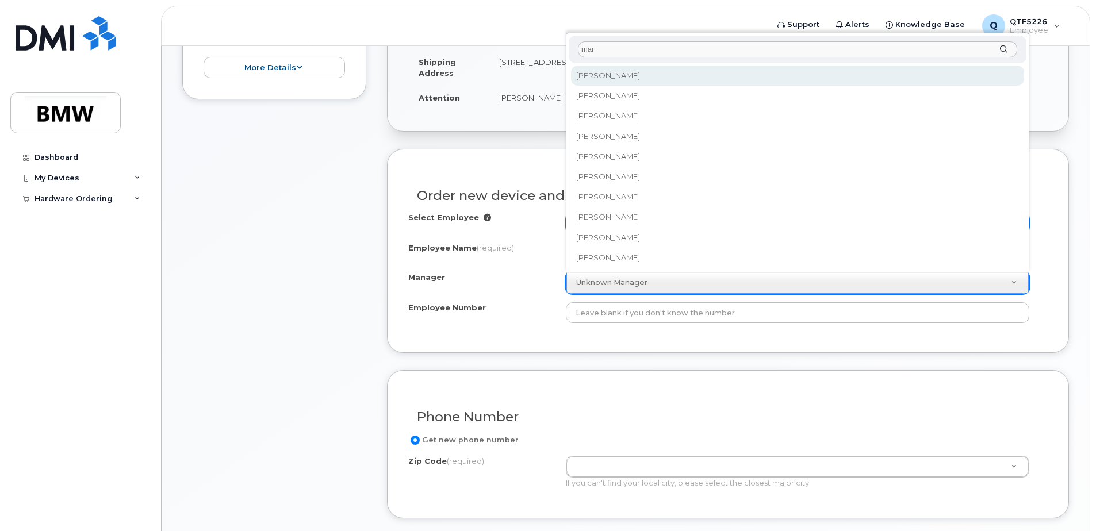
scroll to position [247, 0]
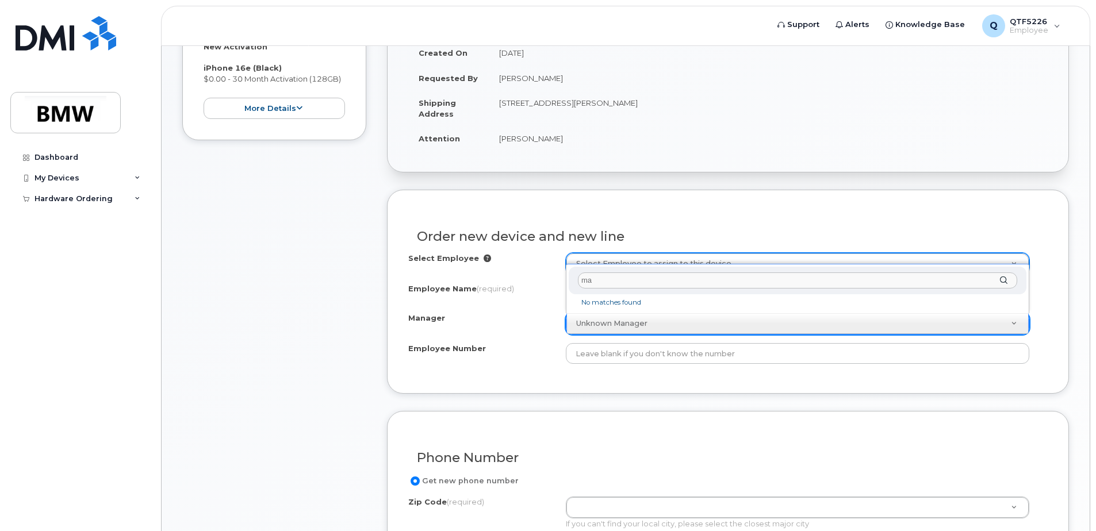
type input "m"
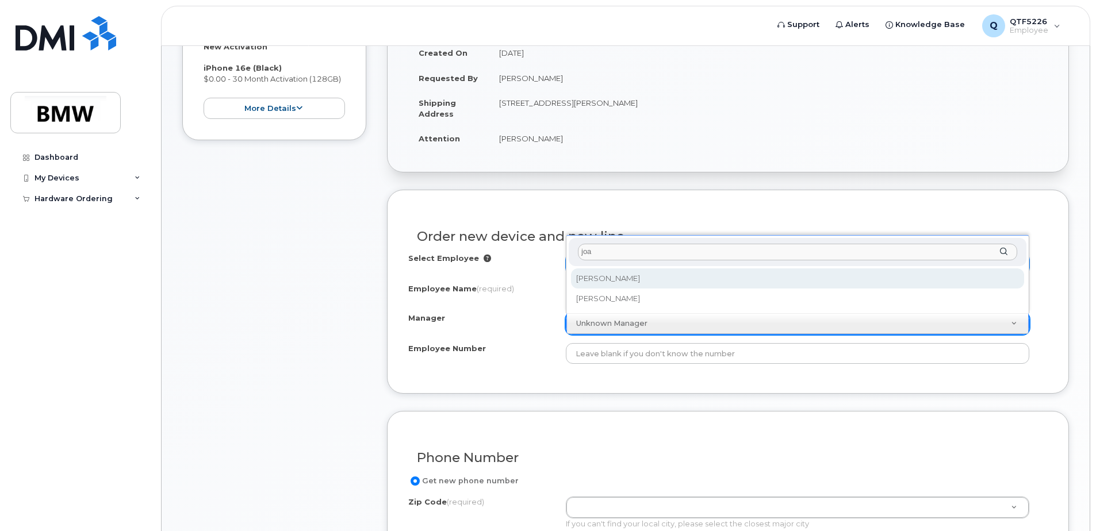
type input "joa"
select select "1897788"
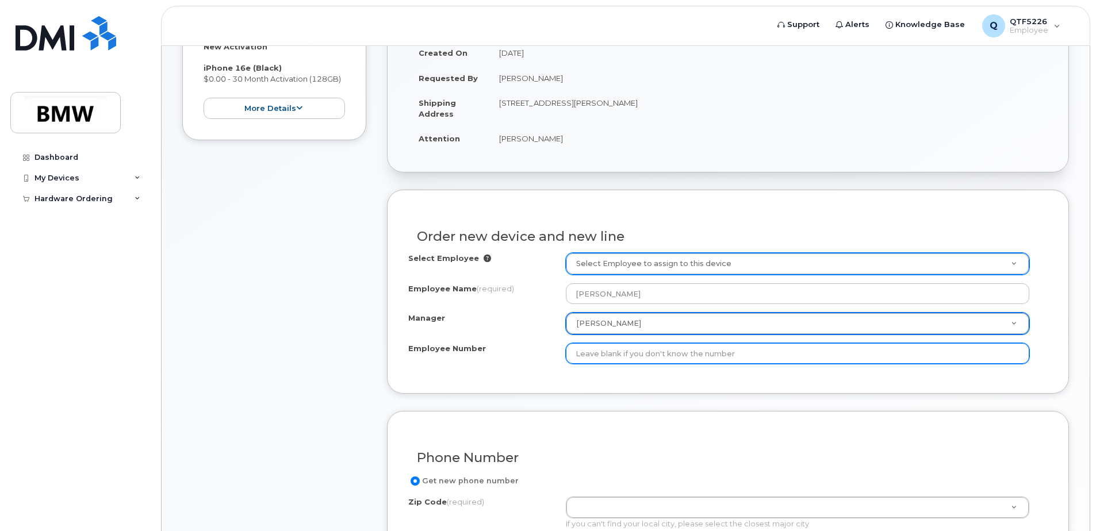
click at [613, 355] on input "Employee Number" at bounding box center [797, 353] width 463 height 21
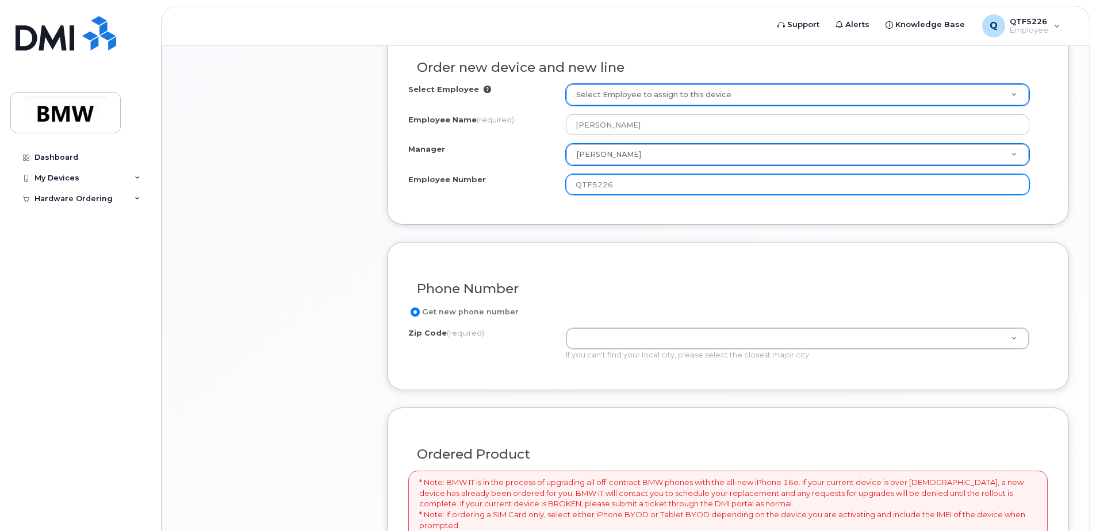
scroll to position [419, 0]
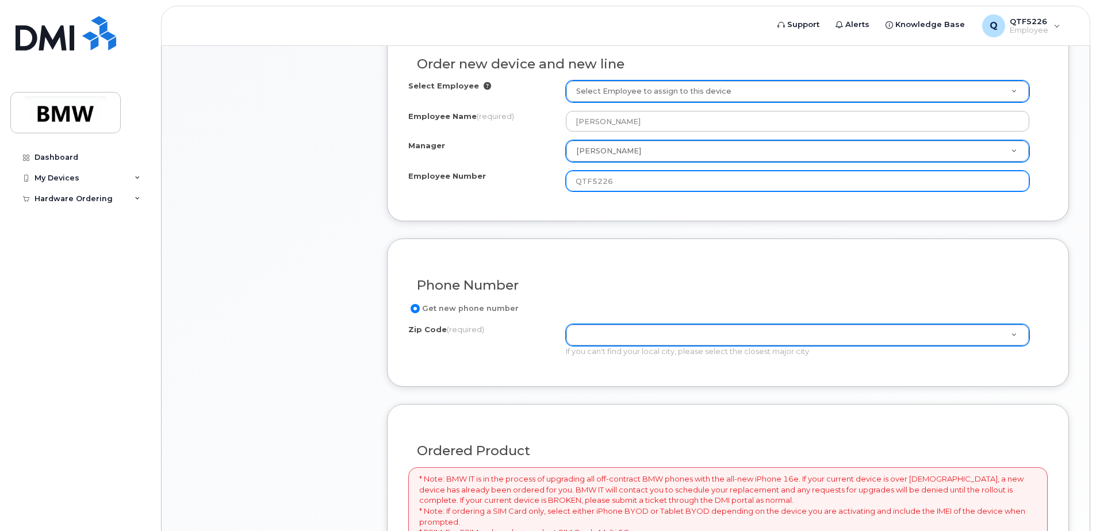
type input "QTF5226"
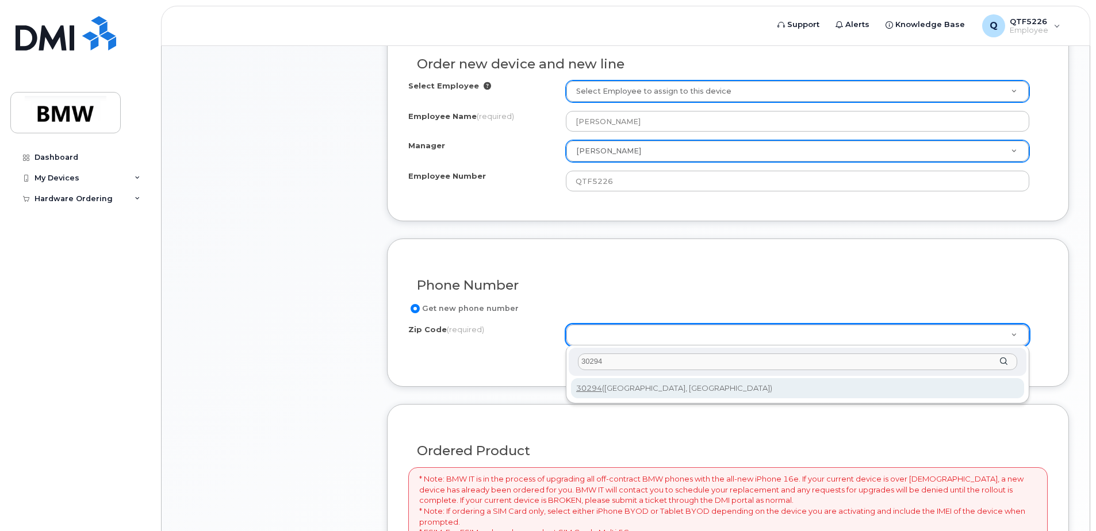
type input "30294"
type input "30294 ([GEOGRAPHIC_DATA], [GEOGRAPHIC_DATA])"
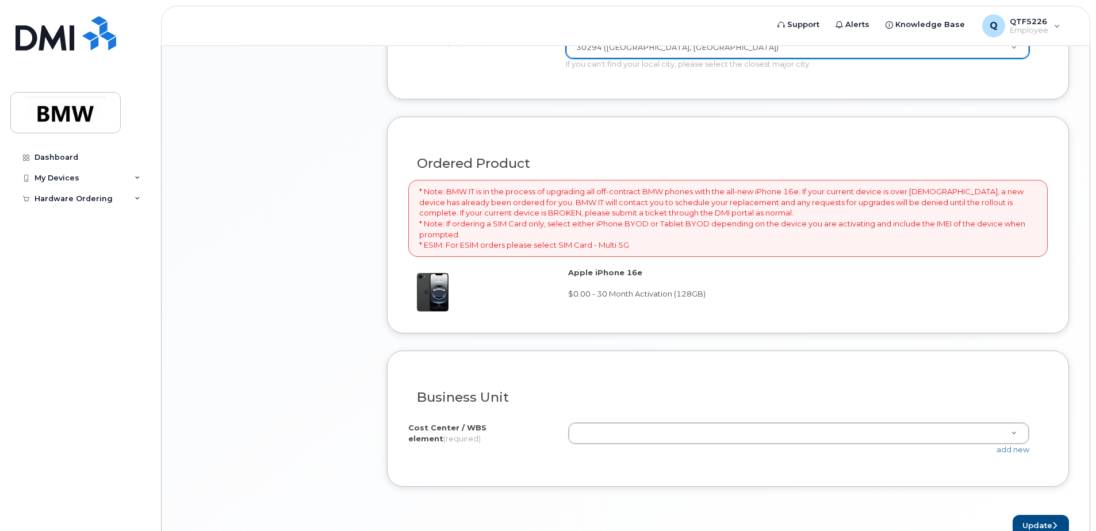
scroll to position [769, 0]
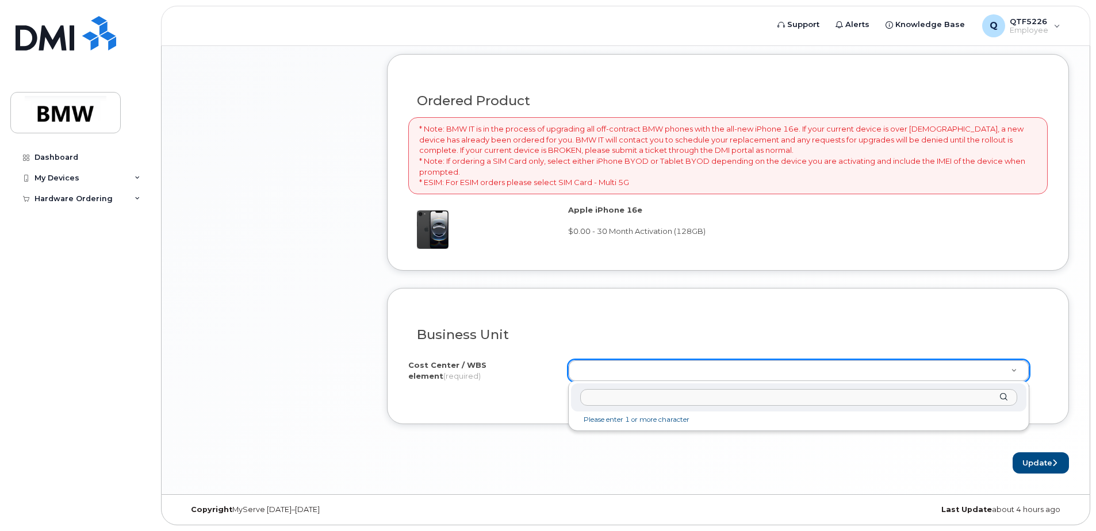
drag, startPoint x: 596, startPoint y: 368, endPoint x: 632, endPoint y: 473, distance: 110.7
drag, startPoint x: 596, startPoint y: 365, endPoint x: 645, endPoint y: 461, distance: 107.2
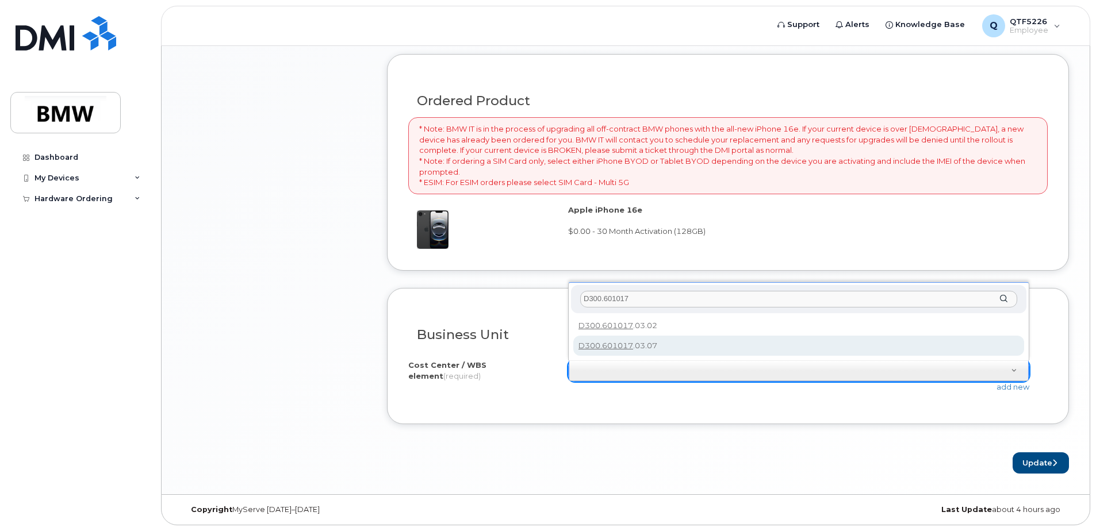
type input "D300.601017"
type input "D300.601017.03.07"
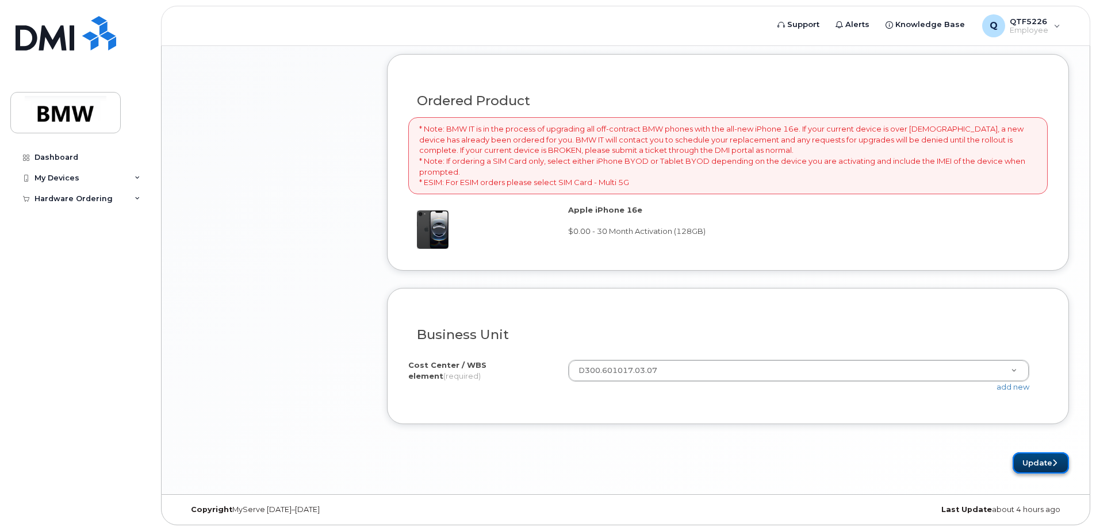
click at [1043, 461] on button "Update" at bounding box center [1040, 462] width 56 height 21
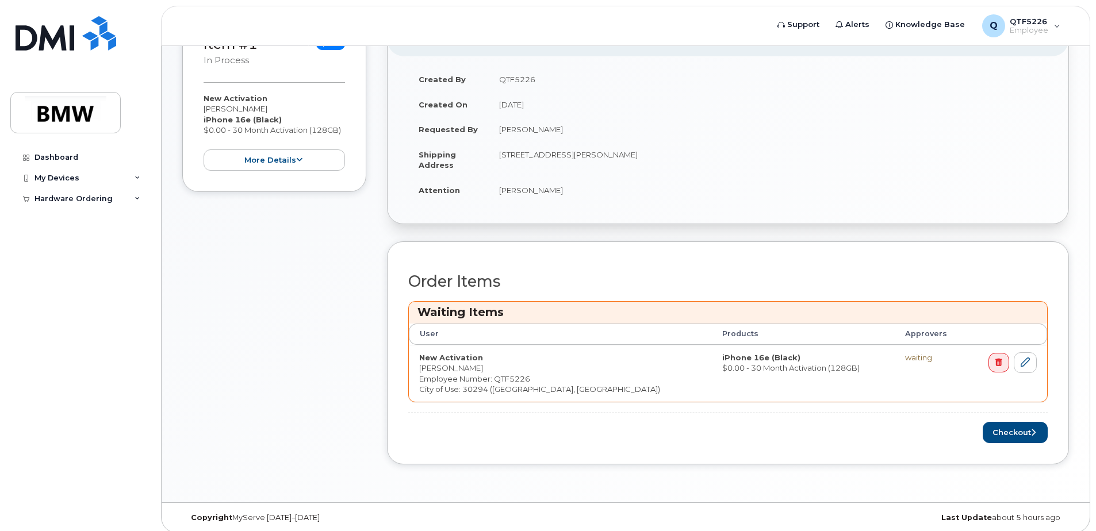
scroll to position [252, 0]
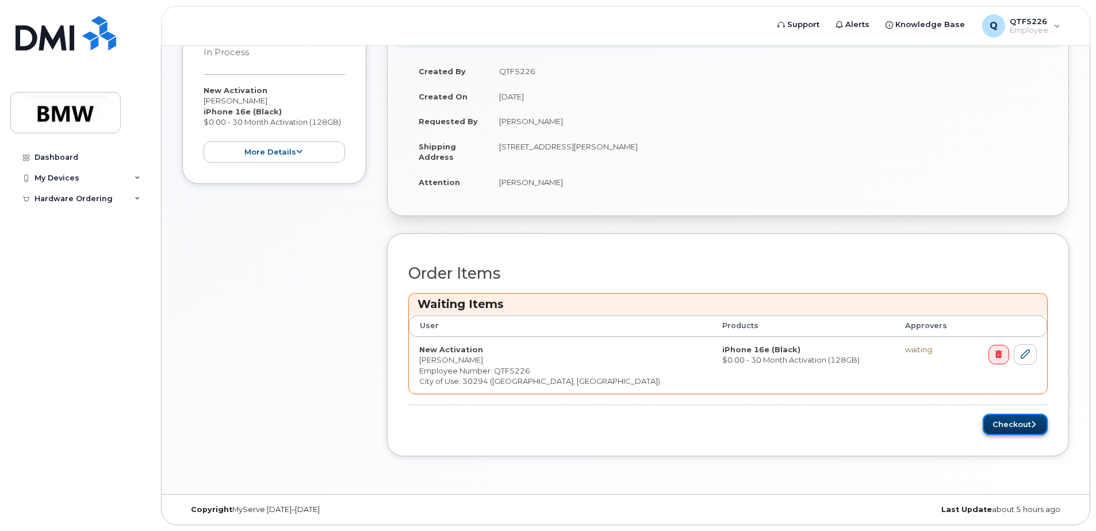
click at [994, 421] on button "Checkout" at bounding box center [1015, 424] width 65 height 21
